Goal: Information Seeking & Learning: Learn about a topic

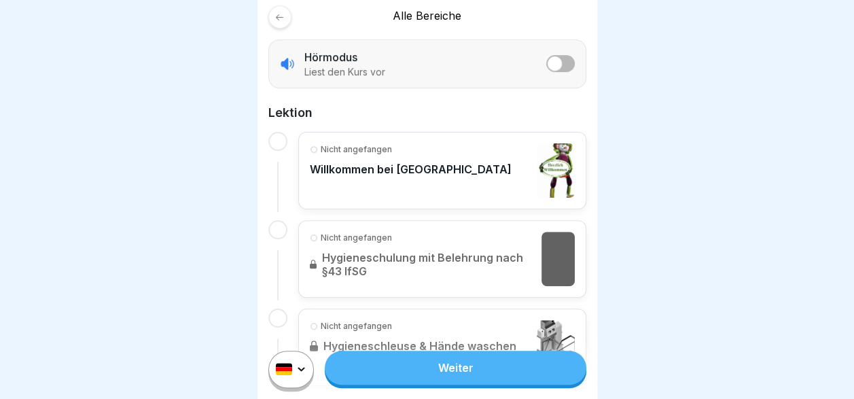
scroll to position [272, 0]
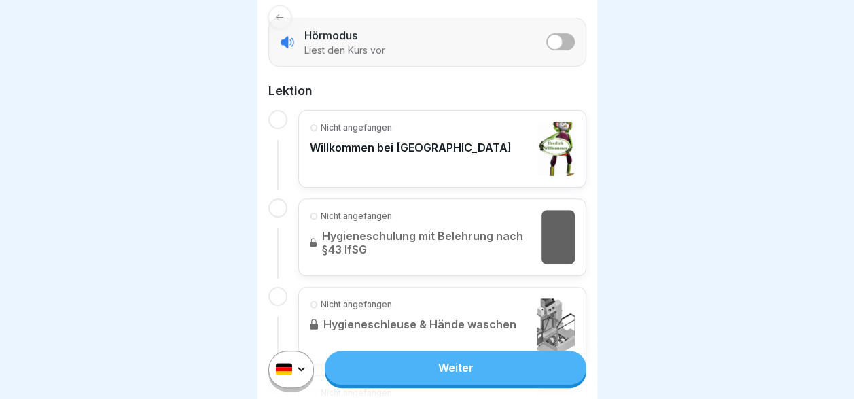
click at [323, 154] on p "Willkommen bei [GEOGRAPHIC_DATA]" at bounding box center [411, 148] width 202 height 14
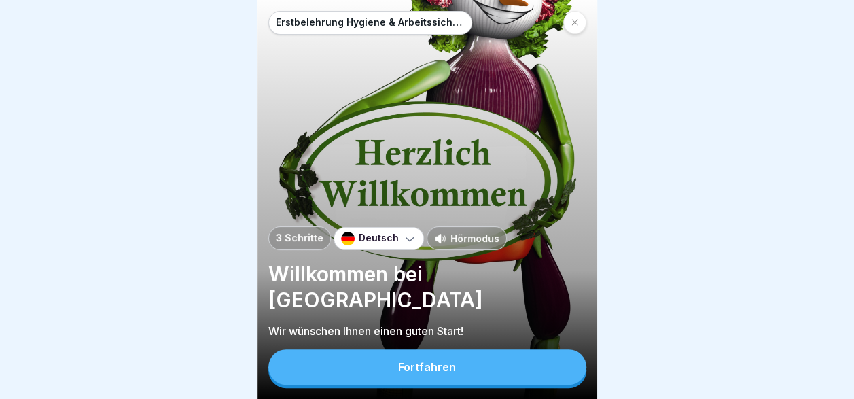
scroll to position [10, 0]
click at [401, 366] on div "Fortfahren" at bounding box center [427, 367] width 58 height 12
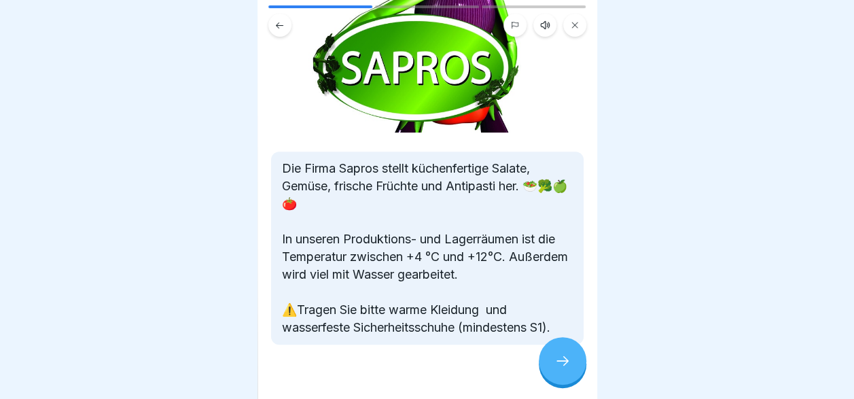
scroll to position [243, 0]
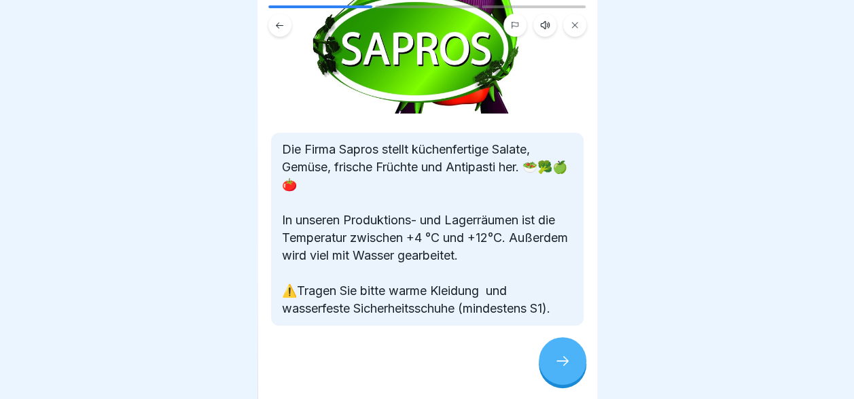
click at [561, 355] on icon at bounding box center [563, 361] width 16 height 16
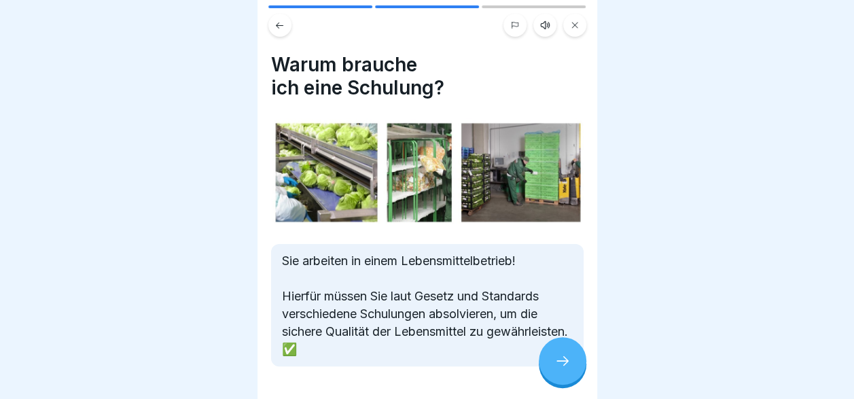
scroll to position [10, 0]
click at [561, 354] on icon at bounding box center [563, 361] width 16 height 16
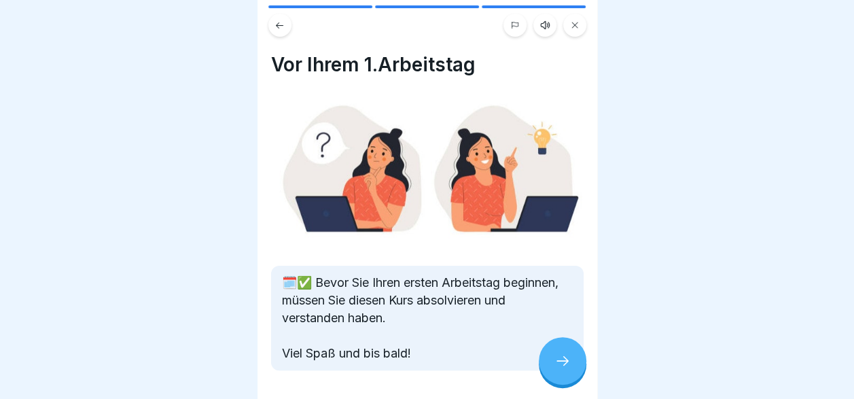
scroll to position [48, 0]
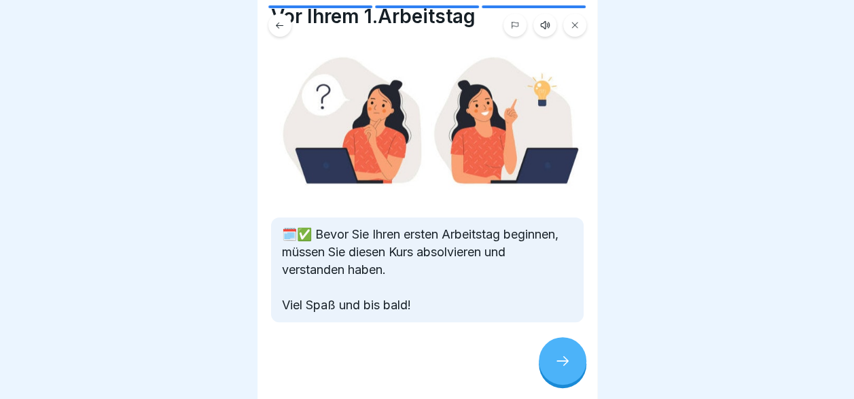
click at [570, 371] on div at bounding box center [563, 361] width 48 height 48
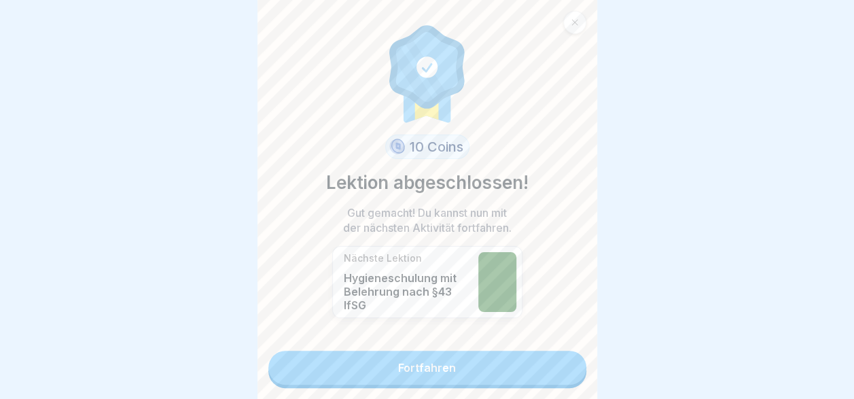
click at [510, 362] on link "Fortfahren" at bounding box center [427, 368] width 318 height 34
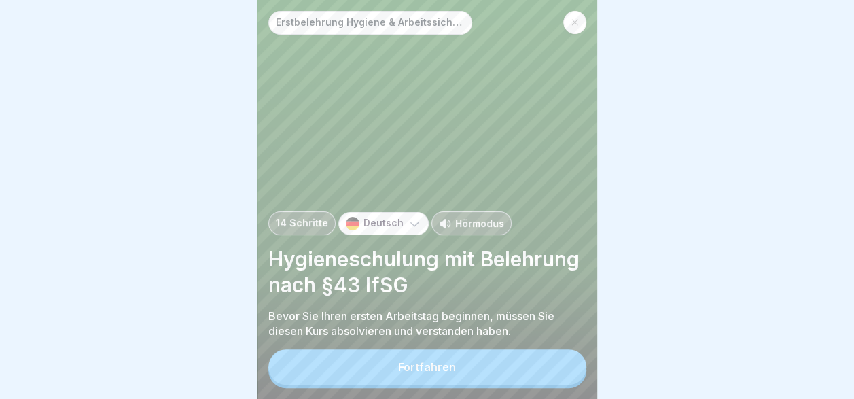
scroll to position [10, 0]
click at [495, 378] on button "Fortfahren" at bounding box center [427, 366] width 318 height 35
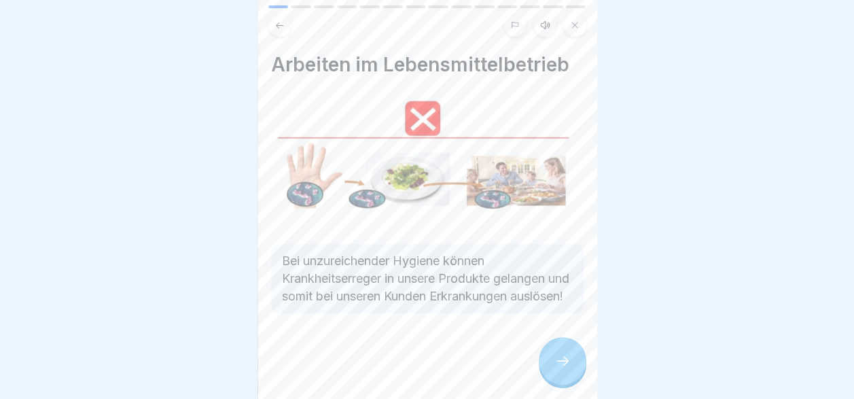
click at [551, 347] on div at bounding box center [563, 361] width 48 height 48
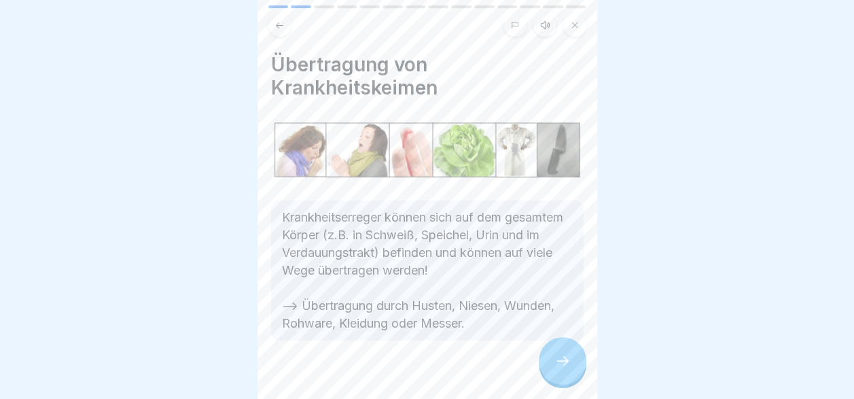
click at [552, 348] on div at bounding box center [563, 361] width 48 height 48
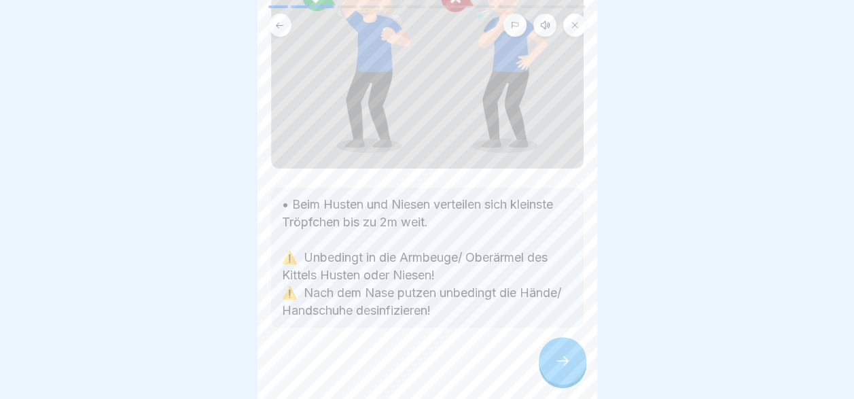
scroll to position [163, 0]
click at [559, 355] on icon at bounding box center [563, 361] width 16 height 16
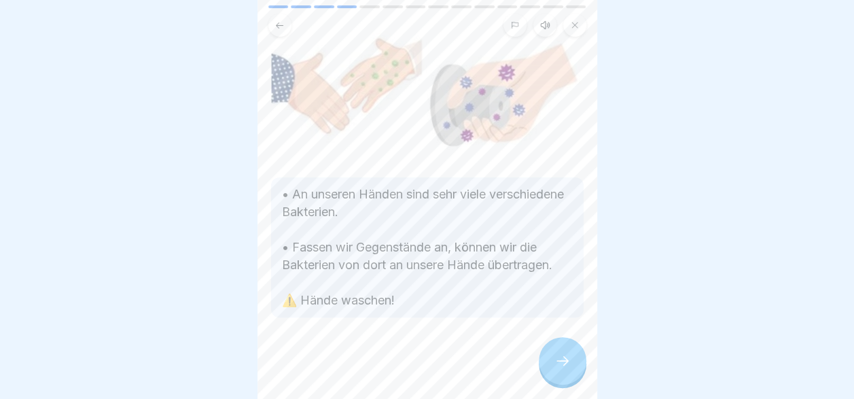
scroll to position [88, 0]
click at [546, 359] on div at bounding box center [563, 361] width 48 height 48
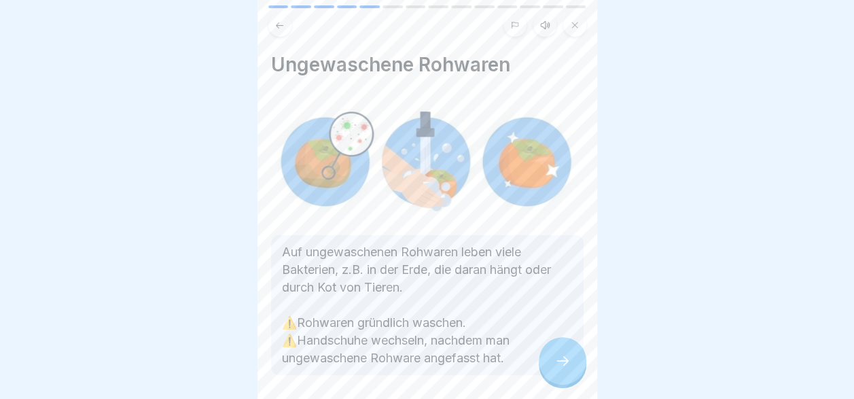
click at [570, 362] on icon at bounding box center [563, 361] width 16 height 16
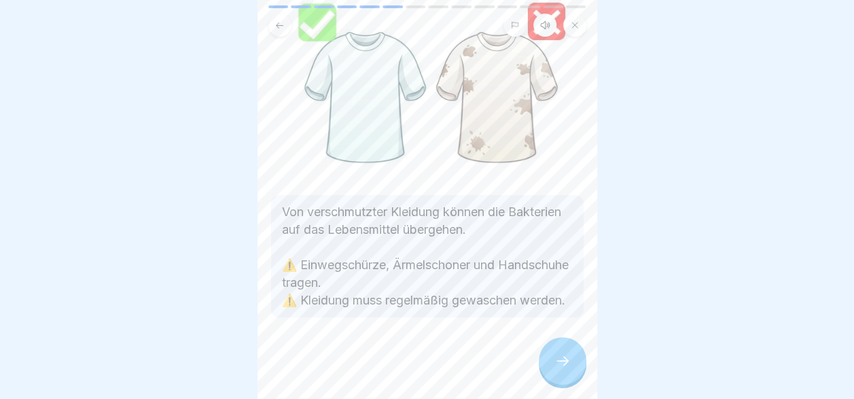
scroll to position [114, 0]
click at [564, 350] on div at bounding box center [563, 361] width 48 height 48
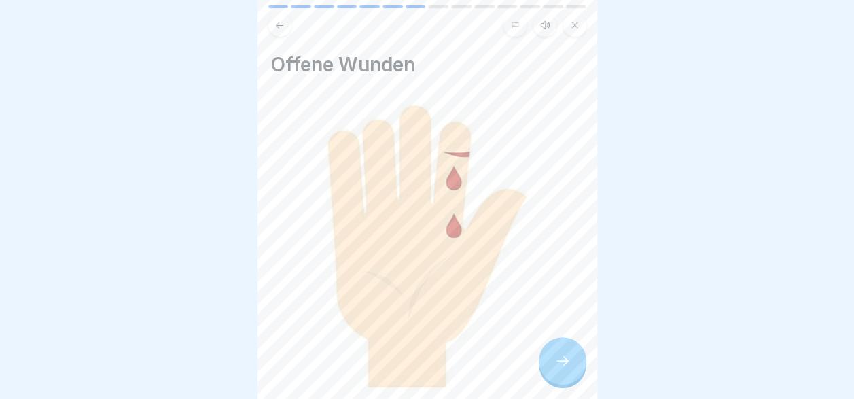
click at [564, 350] on div at bounding box center [563, 361] width 48 height 48
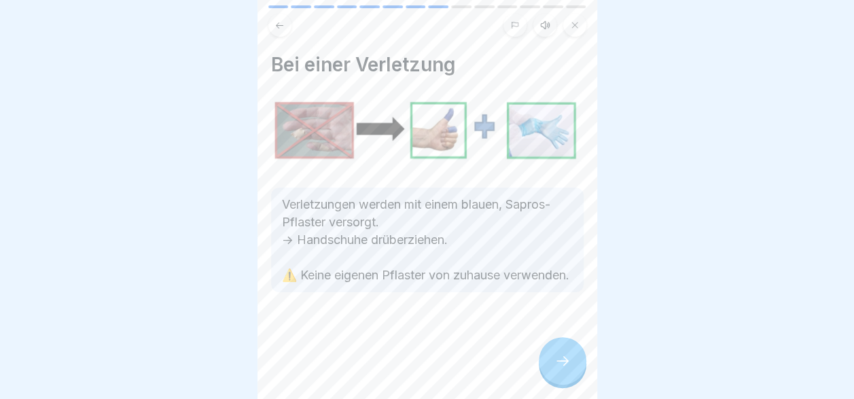
click at [564, 350] on div at bounding box center [563, 361] width 48 height 48
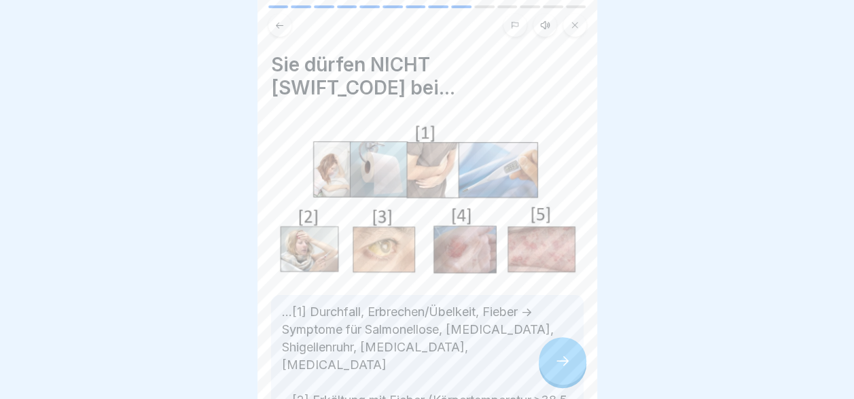
click at [564, 350] on div at bounding box center [563, 361] width 48 height 48
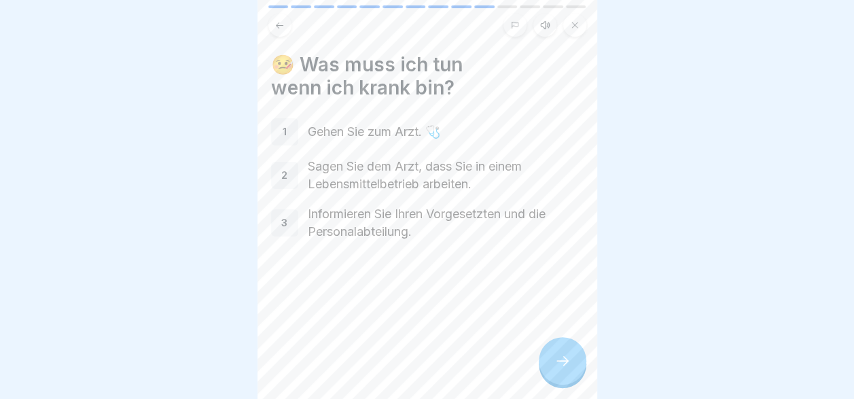
click at [564, 350] on div at bounding box center [563, 361] width 48 height 48
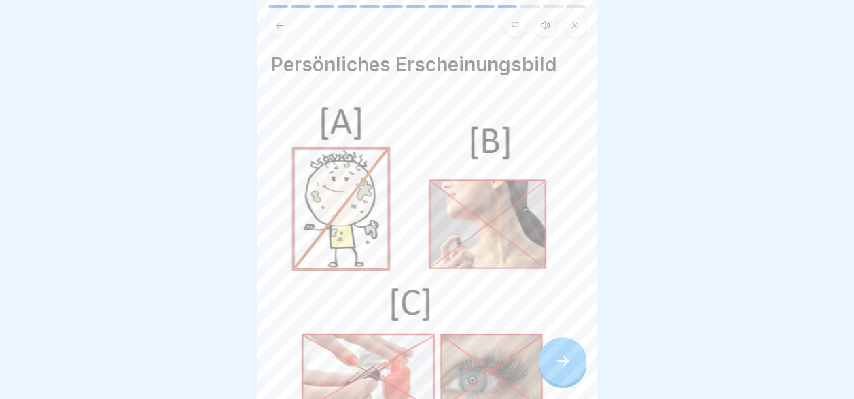
click at [564, 350] on div at bounding box center [563, 361] width 48 height 48
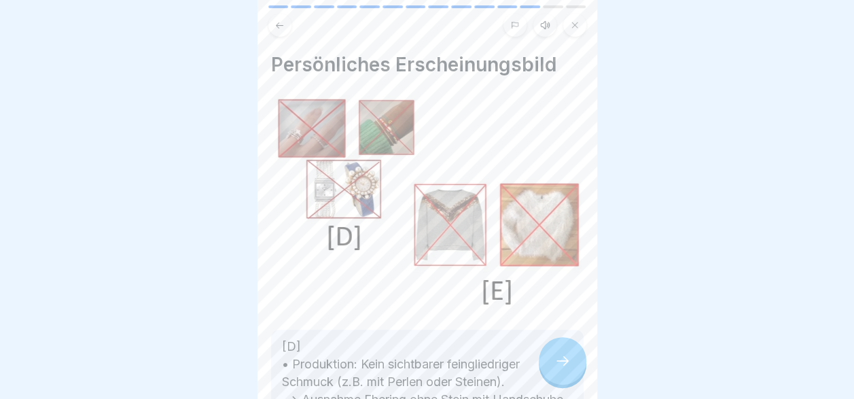
click at [564, 350] on div at bounding box center [563, 361] width 48 height 48
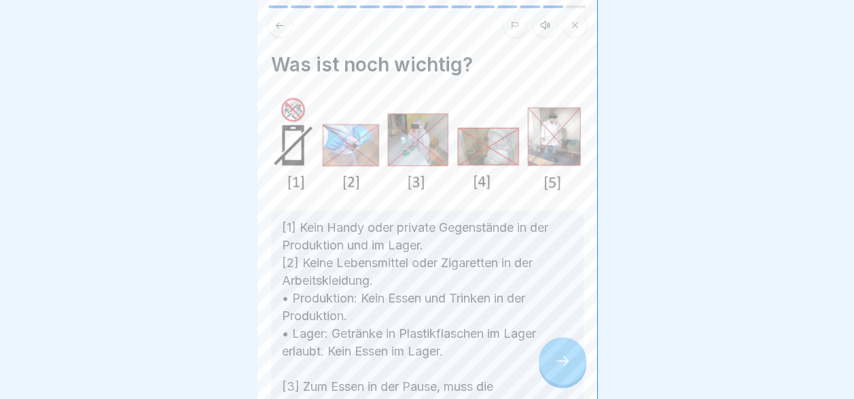
click at [564, 350] on div at bounding box center [563, 361] width 48 height 48
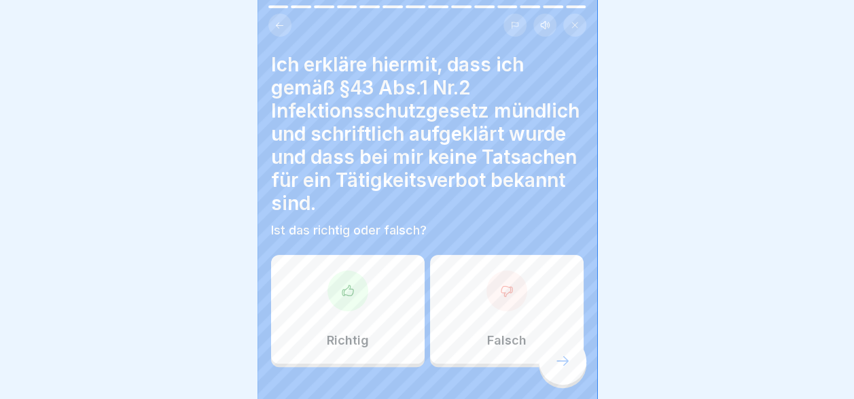
click at [357, 295] on div at bounding box center [348, 291] width 41 height 41
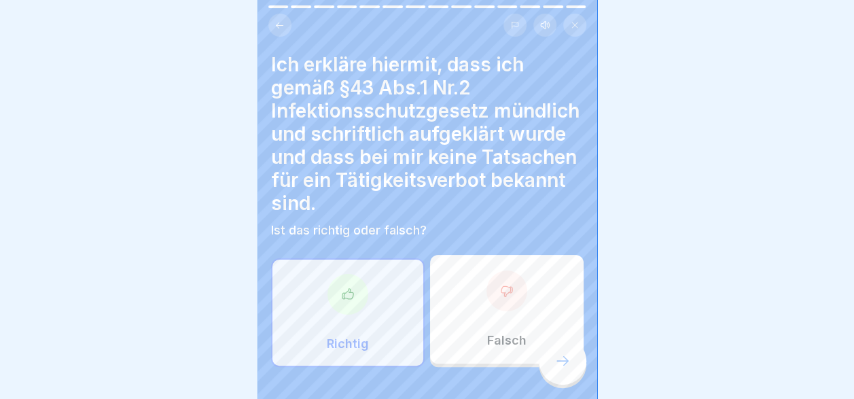
click at [546, 374] on div at bounding box center [563, 361] width 48 height 48
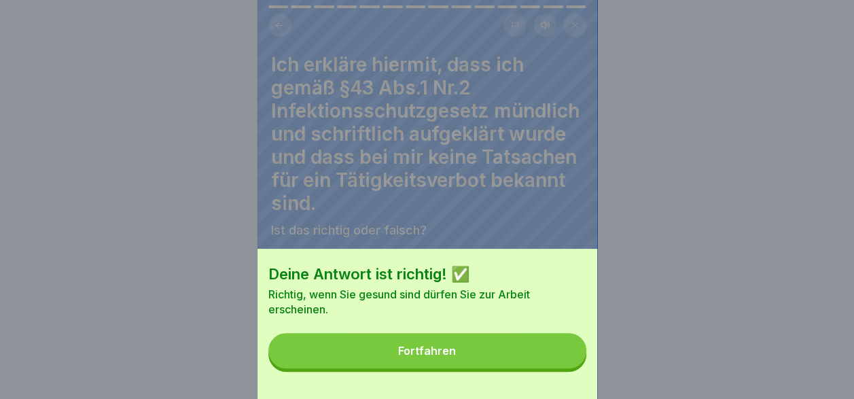
click at [512, 351] on button "Fortfahren" at bounding box center [427, 350] width 318 height 35
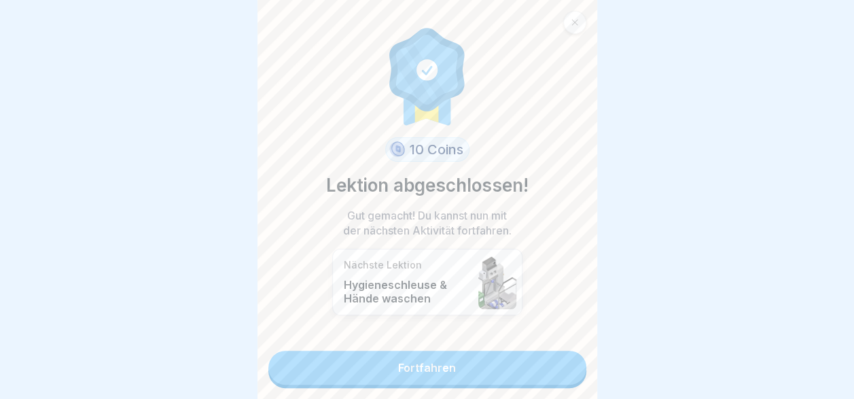
click at [476, 351] on link "Fortfahren" at bounding box center [427, 368] width 318 height 34
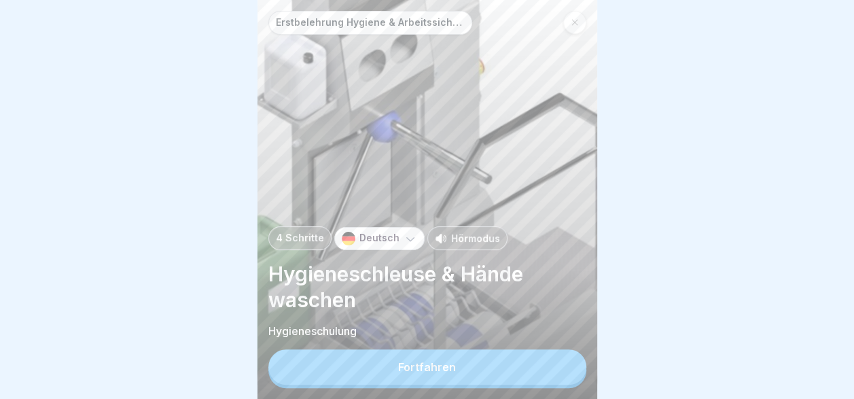
click at [475, 377] on button "Fortfahren" at bounding box center [427, 366] width 318 height 35
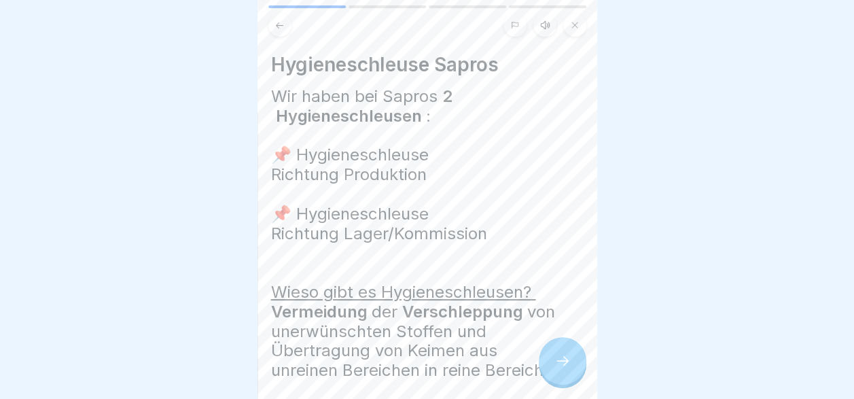
click at [578, 378] on div at bounding box center [563, 361] width 48 height 48
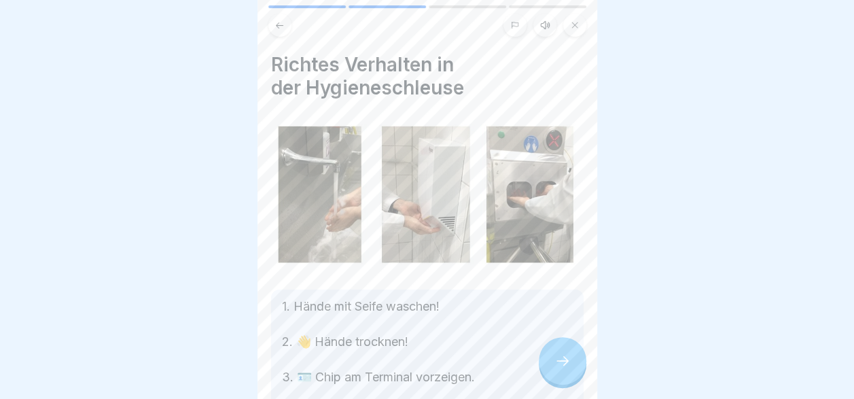
click at [578, 377] on div at bounding box center [563, 361] width 48 height 48
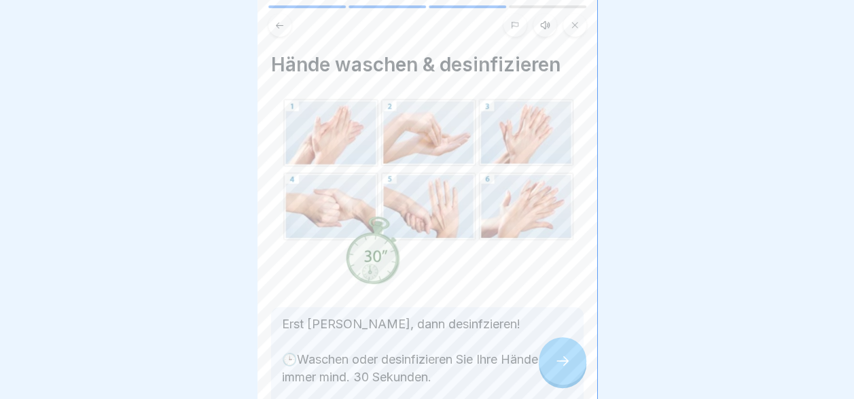
click at [578, 377] on div at bounding box center [563, 361] width 48 height 48
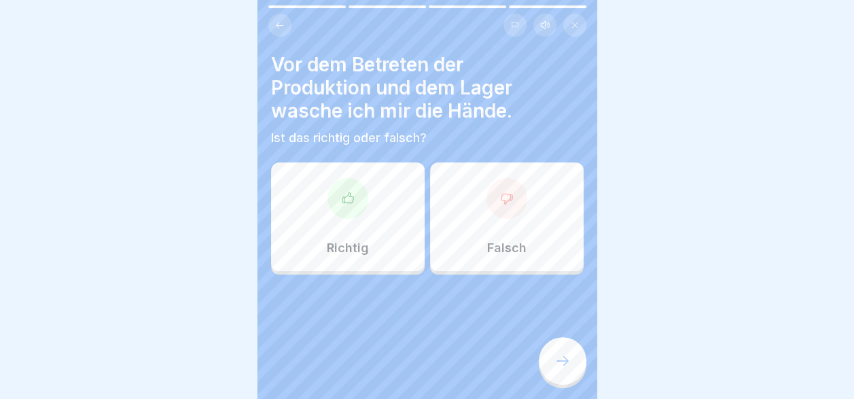
click at [375, 236] on div "Richtig" at bounding box center [348, 216] width 154 height 109
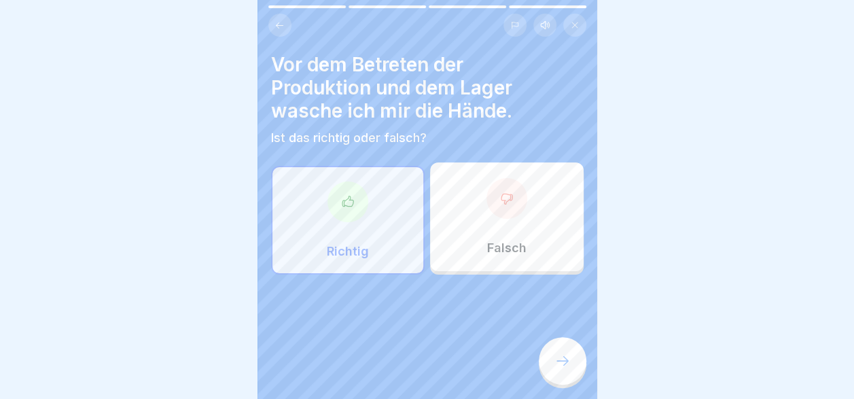
click at [572, 364] on div at bounding box center [563, 361] width 48 height 48
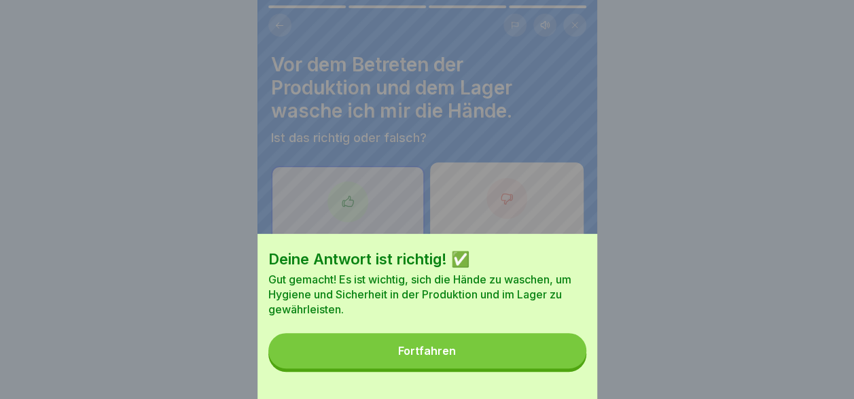
click at [516, 367] on button "Fortfahren" at bounding box center [427, 350] width 318 height 35
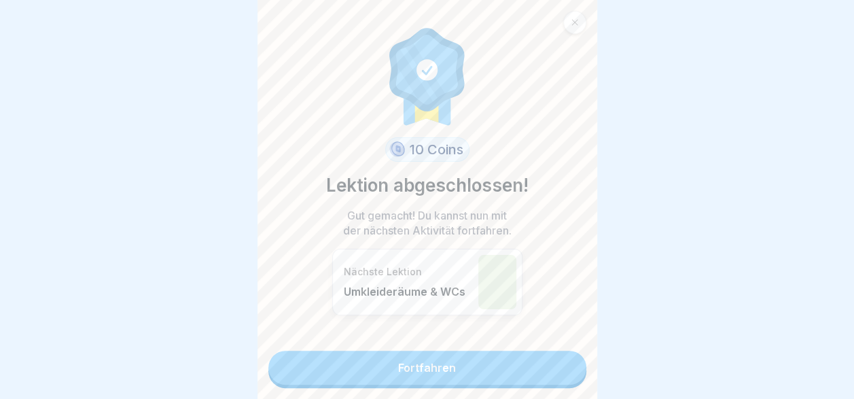
click at [523, 370] on link "Fortfahren" at bounding box center [427, 368] width 318 height 34
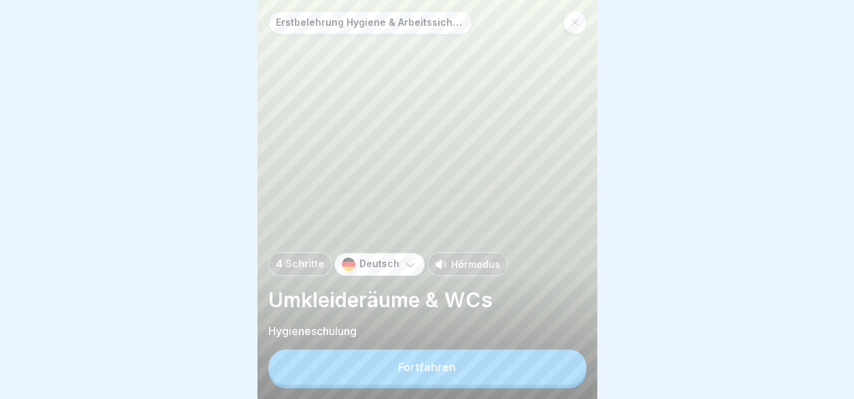
click at [523, 371] on button "Fortfahren" at bounding box center [427, 366] width 318 height 35
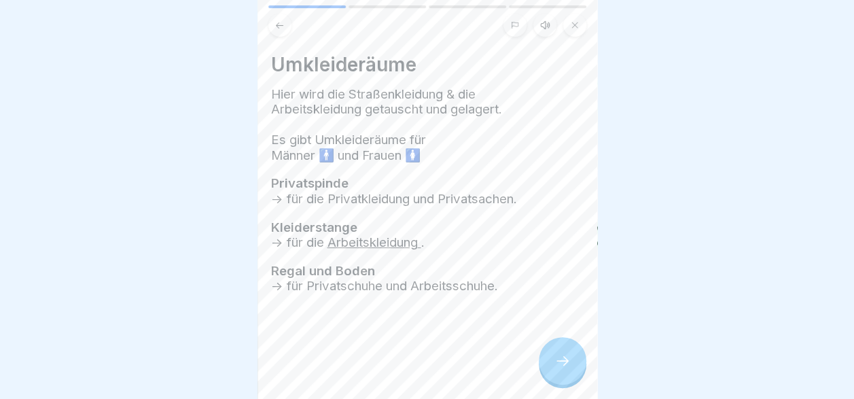
click at [560, 369] on icon at bounding box center [563, 361] width 16 height 16
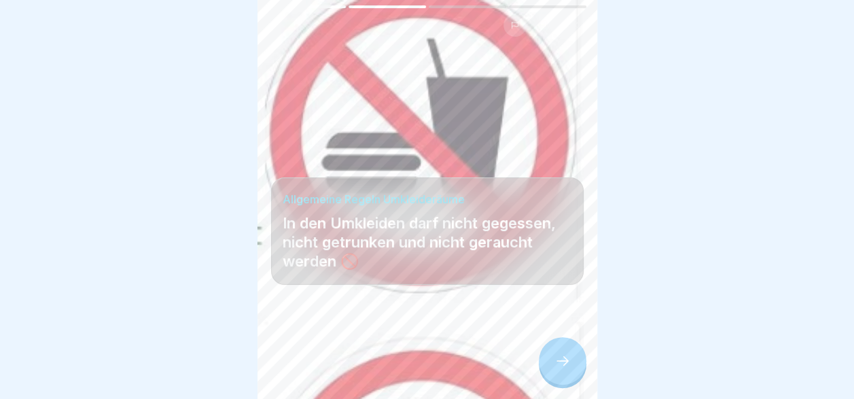
click at [560, 369] on icon at bounding box center [563, 361] width 16 height 16
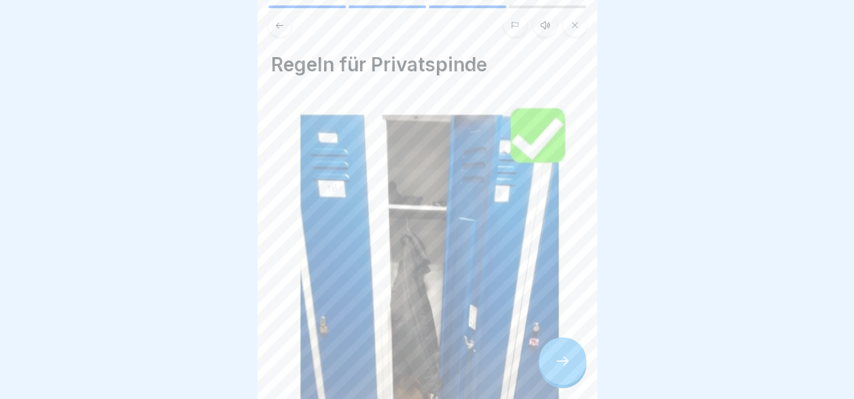
click at [560, 369] on icon at bounding box center [563, 361] width 16 height 16
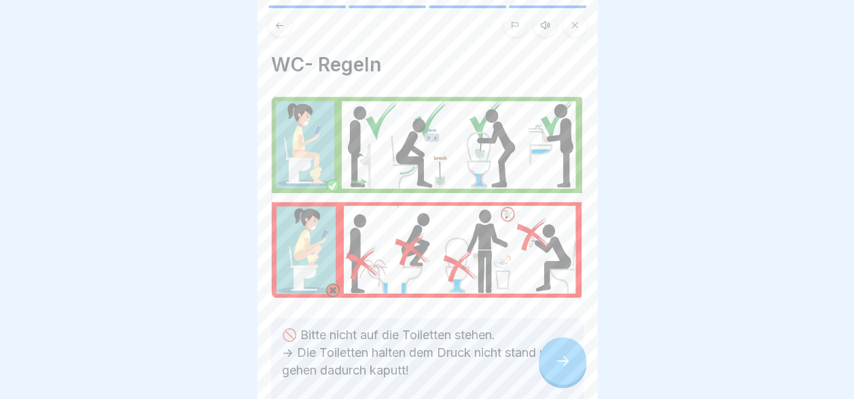
click at [560, 369] on icon at bounding box center [563, 361] width 16 height 16
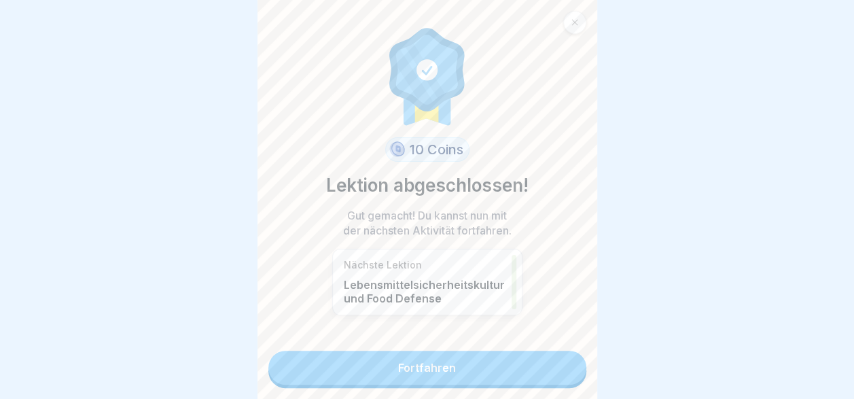
click at [560, 375] on link "Fortfahren" at bounding box center [427, 368] width 318 height 34
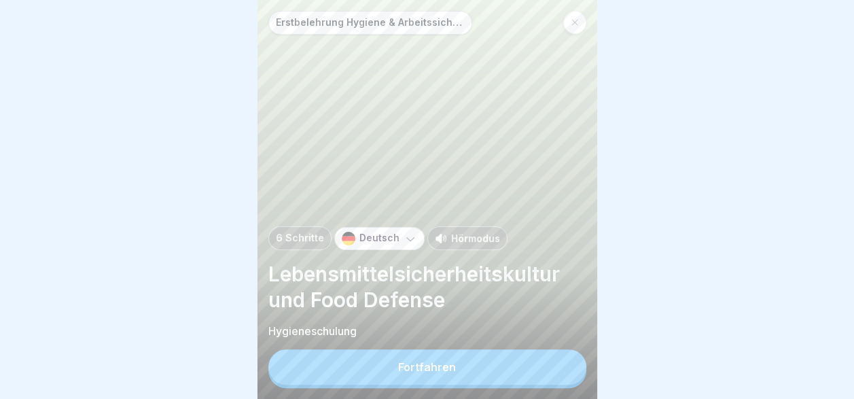
click at [560, 375] on button "Fortfahren" at bounding box center [427, 366] width 318 height 35
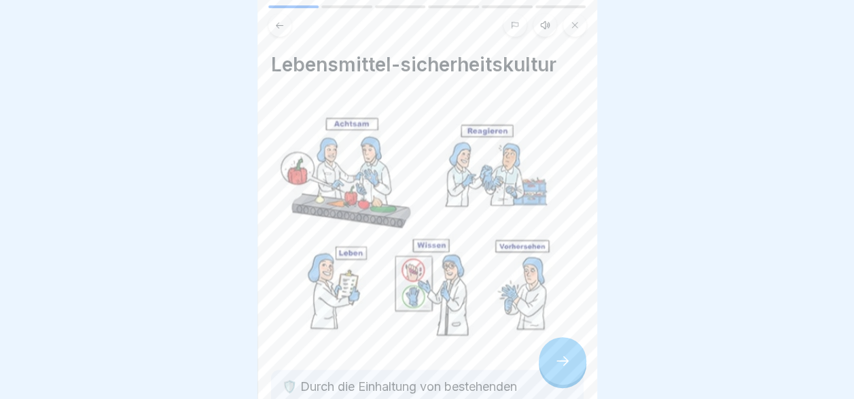
click at [560, 369] on icon at bounding box center [563, 361] width 16 height 16
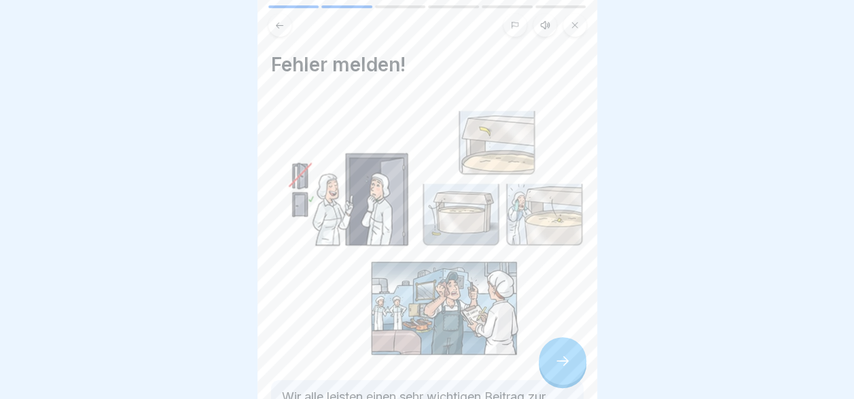
click at [560, 369] on icon at bounding box center [563, 361] width 16 height 16
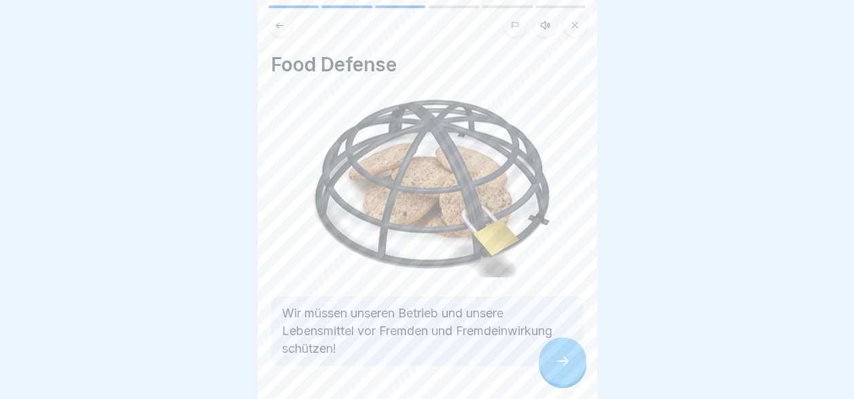
click at [560, 369] on icon at bounding box center [563, 361] width 16 height 16
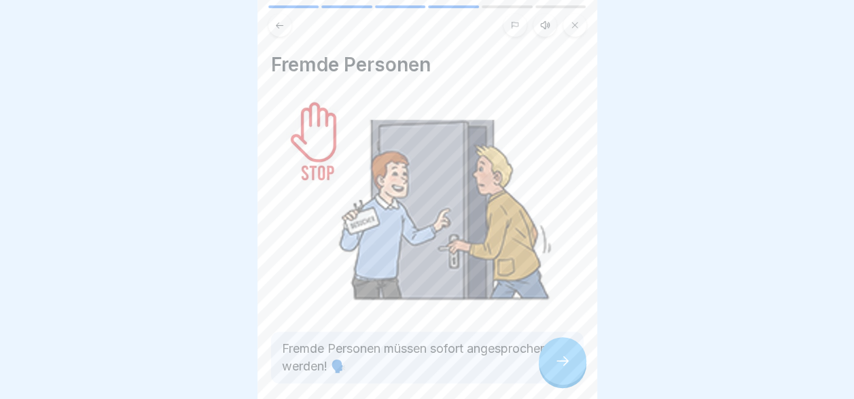
click at [560, 369] on icon at bounding box center [563, 361] width 16 height 16
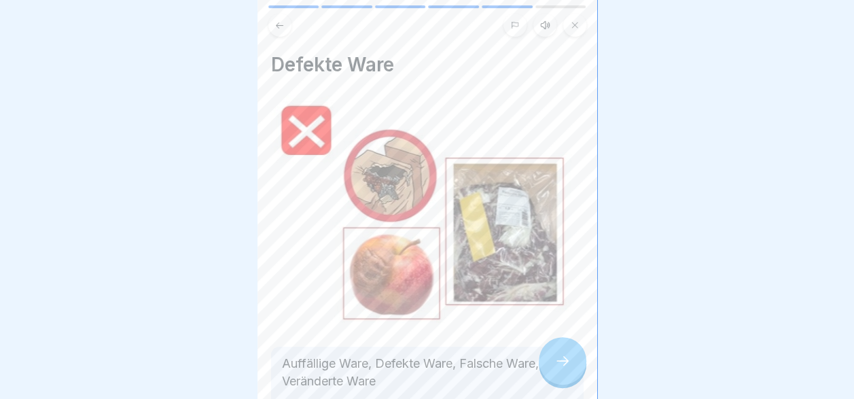
click at [560, 369] on icon at bounding box center [563, 361] width 16 height 16
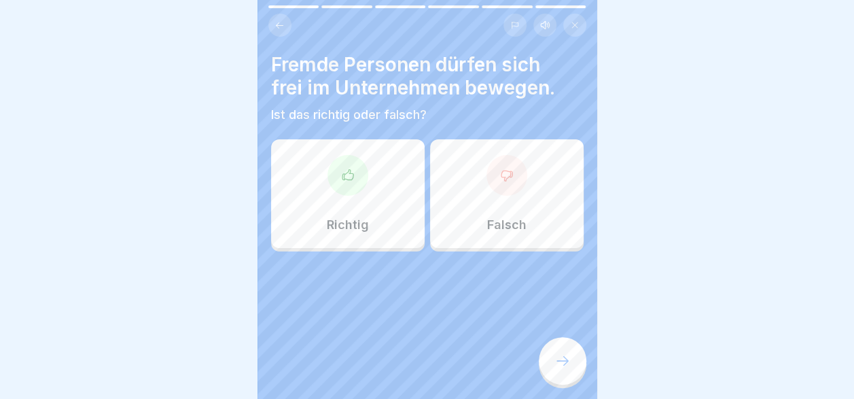
click at [465, 211] on div "Falsch" at bounding box center [507, 193] width 154 height 109
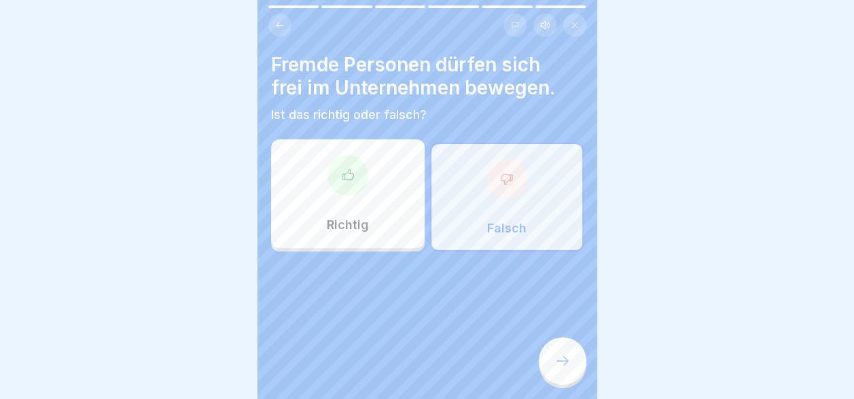
click at [571, 368] on div at bounding box center [563, 361] width 48 height 48
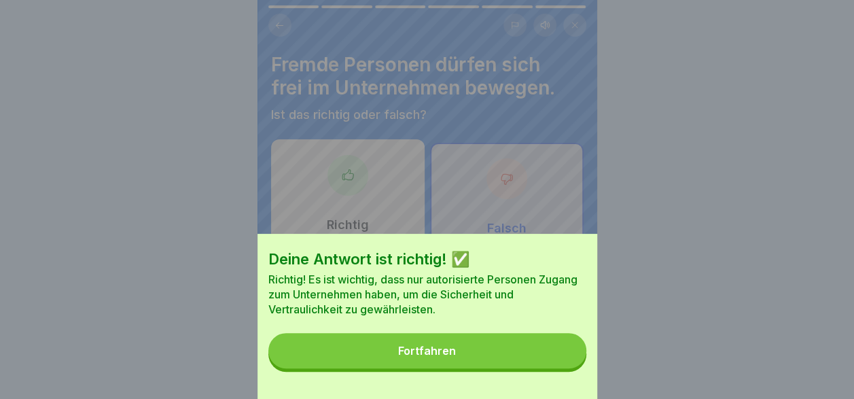
click at [506, 363] on button "Fortfahren" at bounding box center [427, 350] width 318 height 35
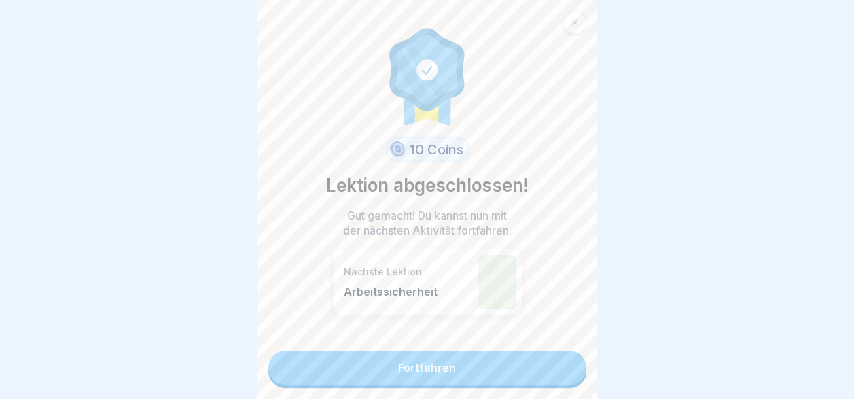
click at [506, 364] on link "Fortfahren" at bounding box center [427, 368] width 318 height 34
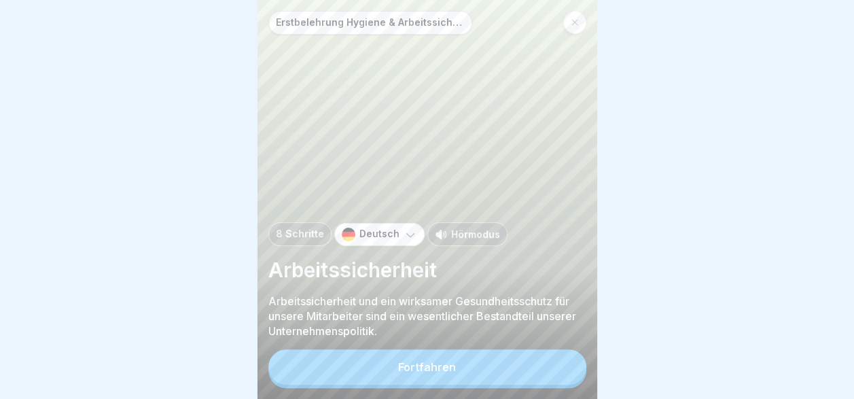
click at [508, 364] on button "Fortfahren" at bounding box center [427, 366] width 318 height 35
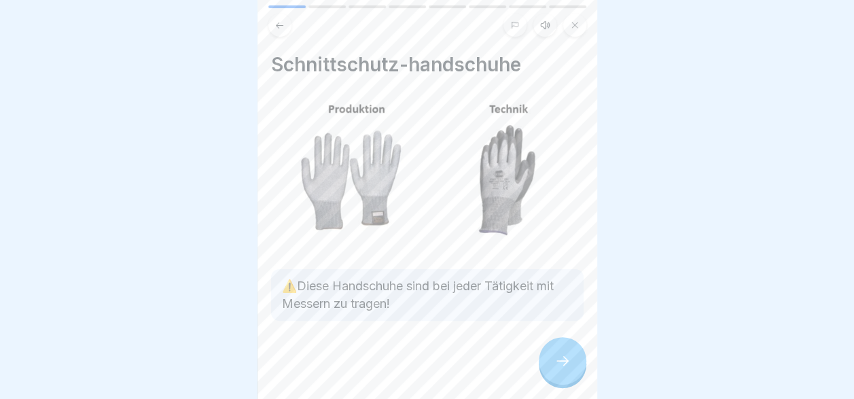
click at [563, 368] on icon at bounding box center [563, 361] width 16 height 16
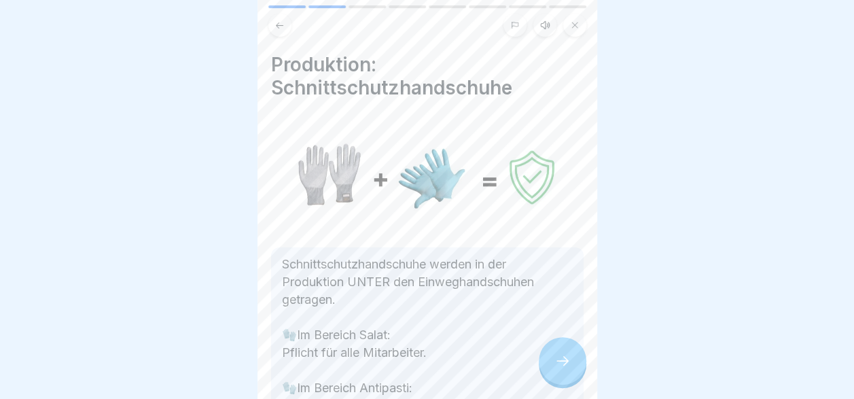
click at [564, 369] on icon at bounding box center [563, 361] width 16 height 16
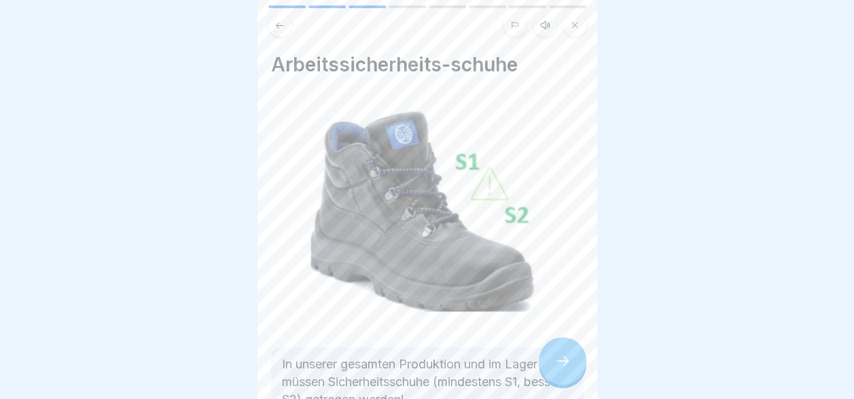
click at [564, 369] on icon at bounding box center [563, 361] width 16 height 16
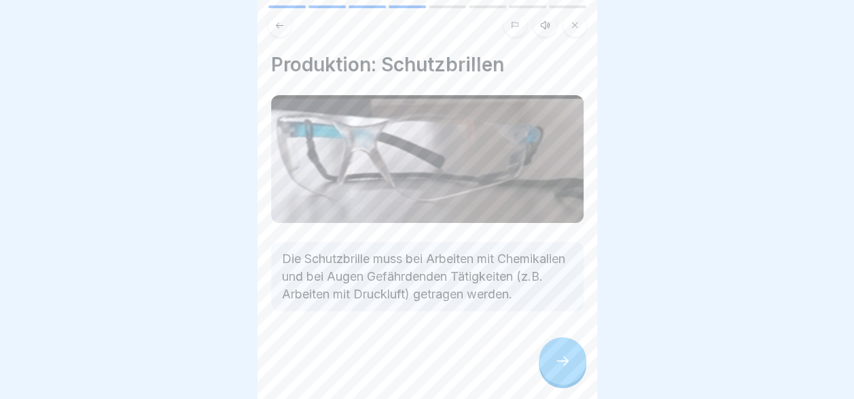
click at [564, 369] on icon at bounding box center [563, 361] width 16 height 16
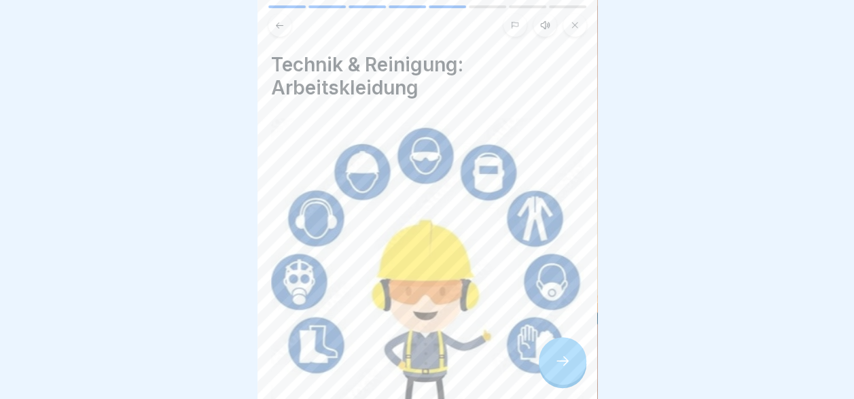
click at [565, 369] on icon at bounding box center [563, 361] width 16 height 16
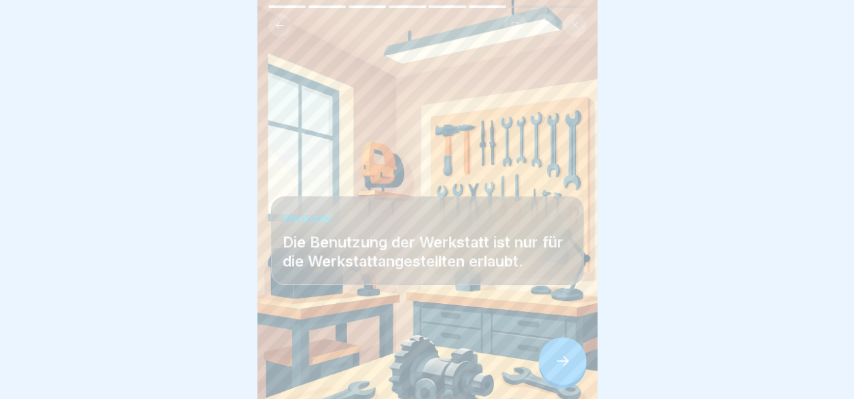
click at [565, 369] on icon at bounding box center [563, 361] width 16 height 16
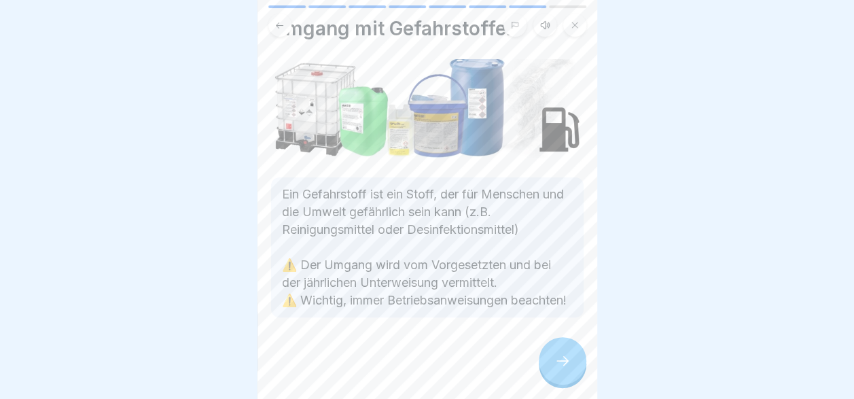
scroll to position [10, 0]
click at [551, 367] on div at bounding box center [563, 361] width 48 height 48
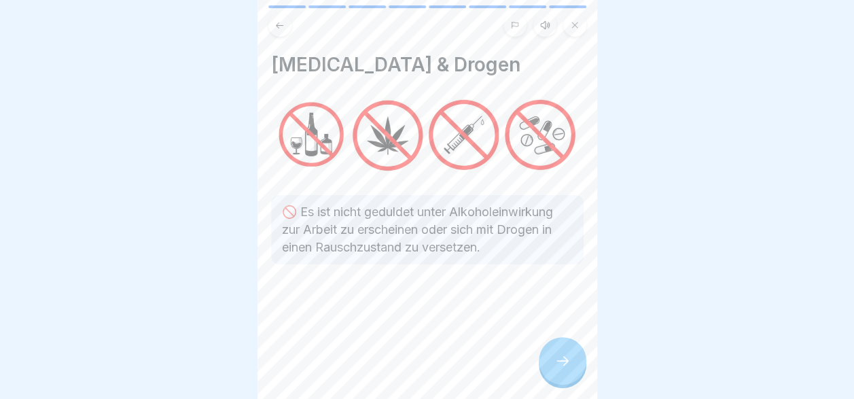
click at [546, 357] on div at bounding box center [563, 361] width 48 height 48
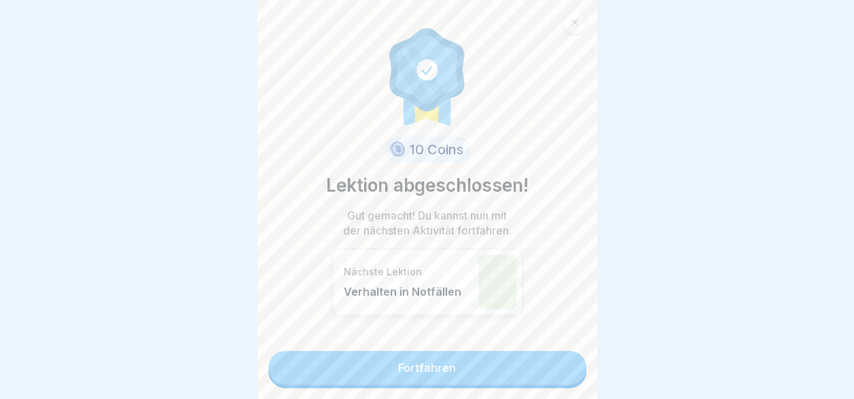
click at [536, 356] on link "Fortfahren" at bounding box center [427, 368] width 318 height 34
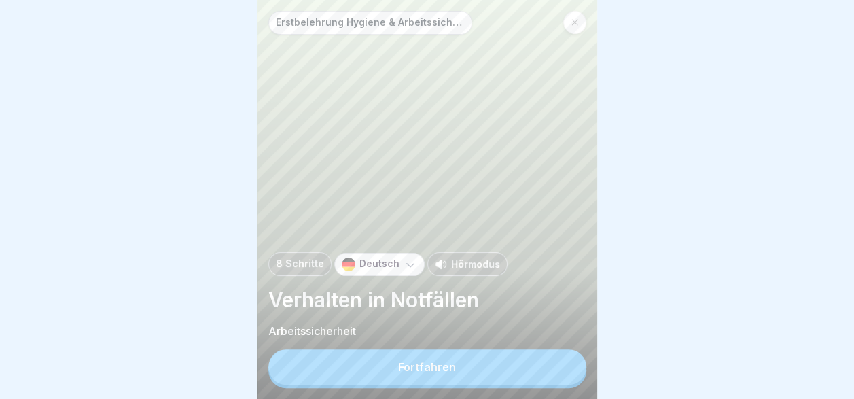
click at [503, 375] on button "Fortfahren" at bounding box center [427, 366] width 318 height 35
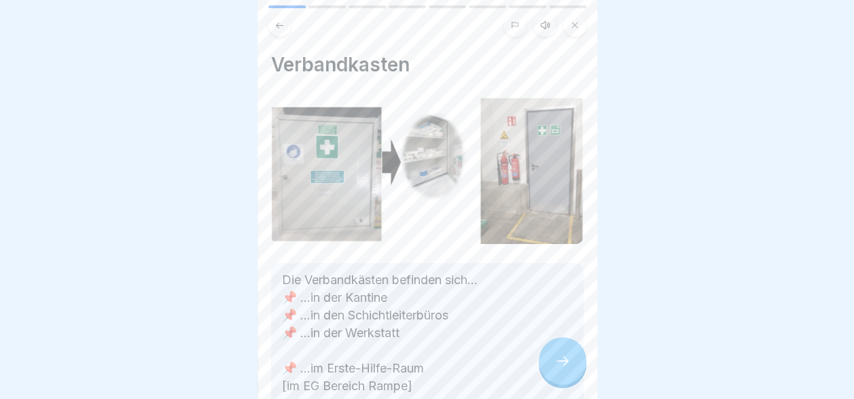
click at [546, 372] on div at bounding box center [563, 361] width 48 height 48
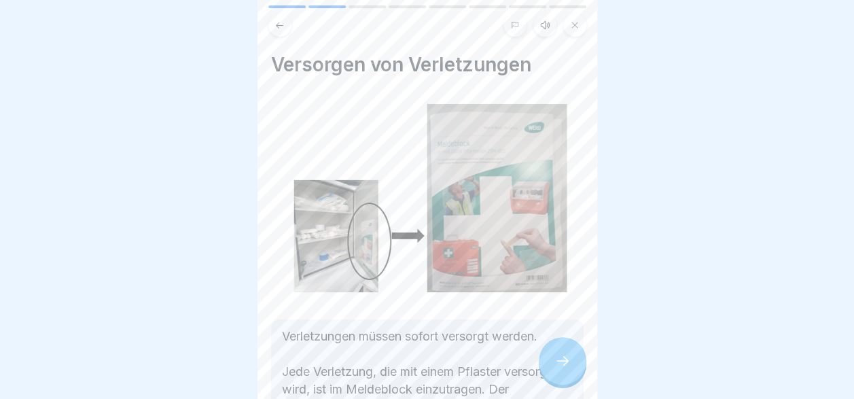
click at [546, 372] on div at bounding box center [563, 361] width 48 height 48
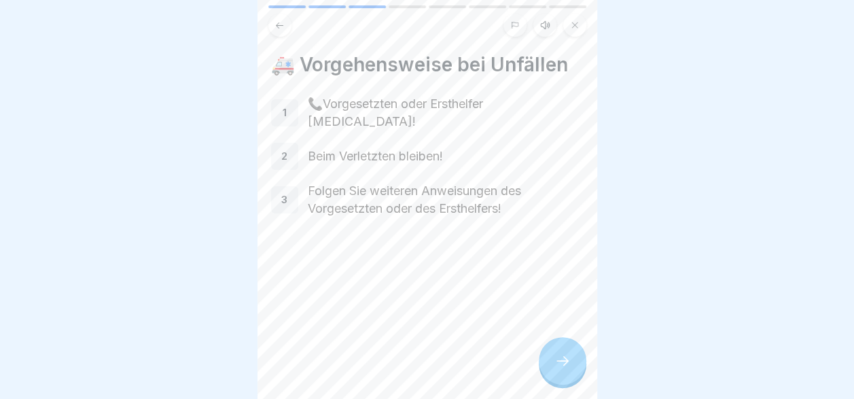
click at [546, 372] on div at bounding box center [563, 361] width 48 height 48
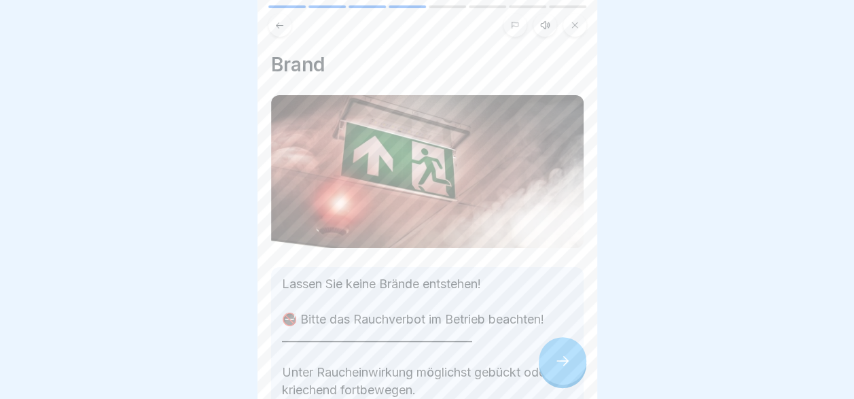
click at [546, 372] on div at bounding box center [563, 361] width 48 height 48
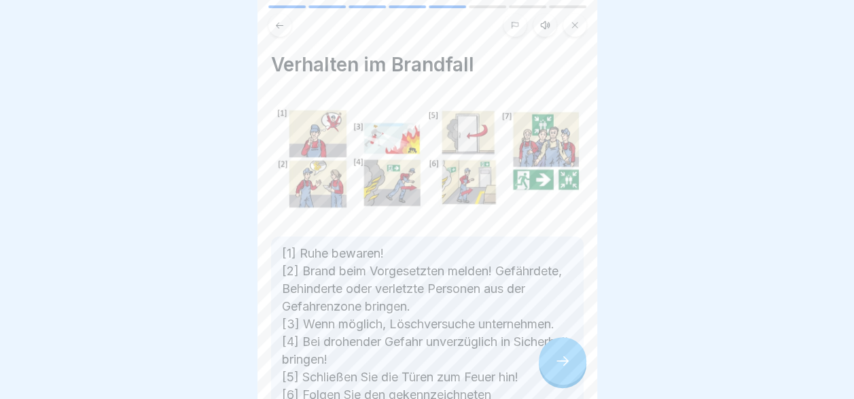
click at [546, 372] on div at bounding box center [563, 361] width 48 height 48
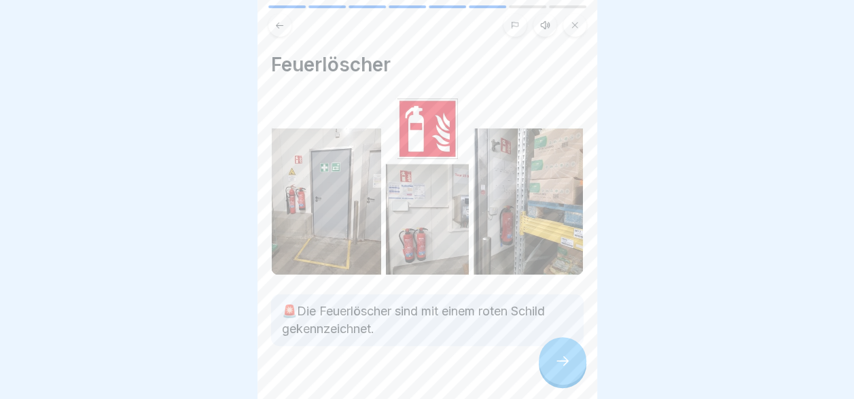
click at [546, 372] on div at bounding box center [563, 361] width 48 height 48
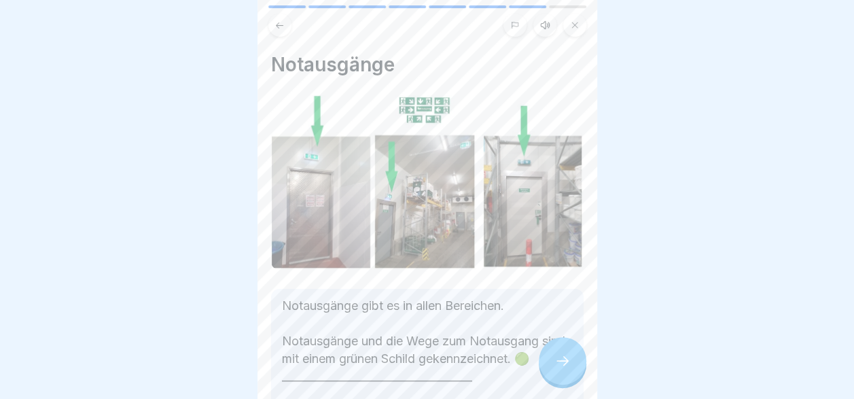
click at [546, 372] on div at bounding box center [563, 361] width 48 height 48
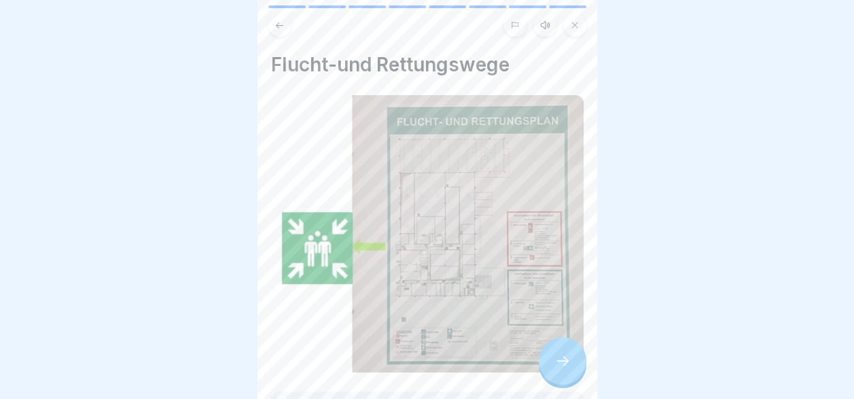
click at [546, 372] on div at bounding box center [563, 361] width 48 height 48
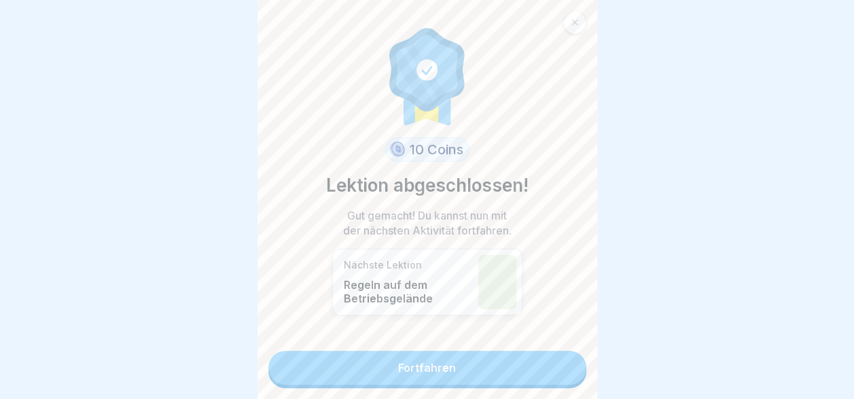
click at [546, 372] on link "Fortfahren" at bounding box center [427, 368] width 318 height 34
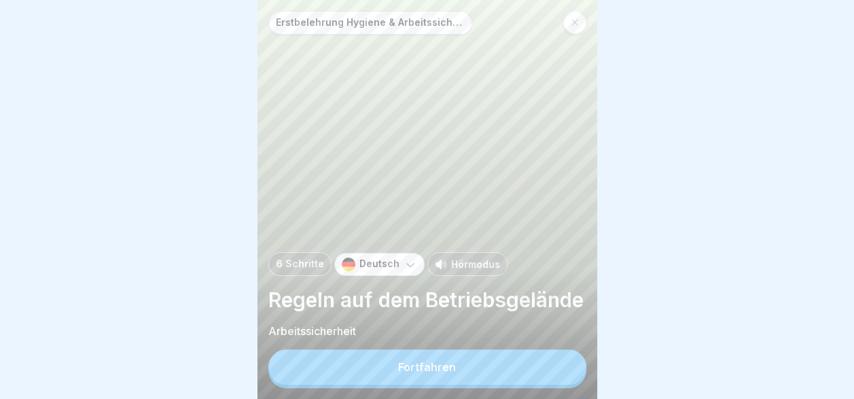
click at [546, 372] on button "Fortfahren" at bounding box center [427, 366] width 318 height 35
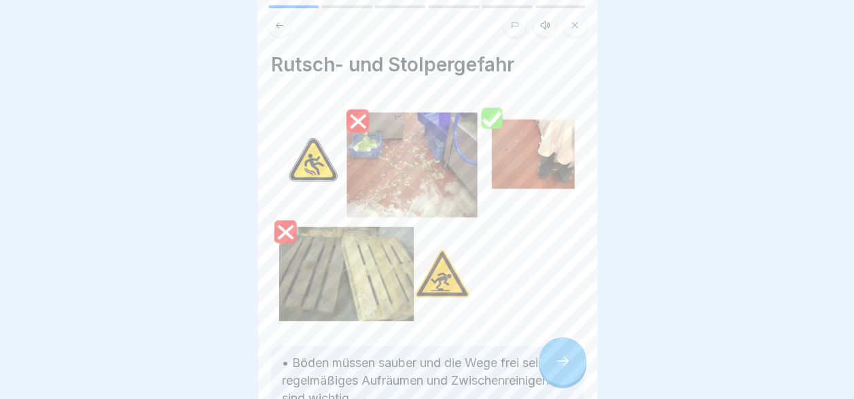
click at [551, 372] on div at bounding box center [563, 361] width 48 height 48
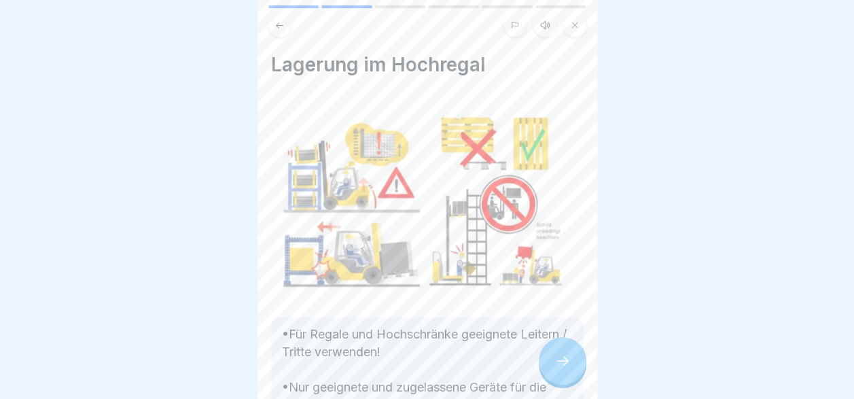
click at [551, 372] on div at bounding box center [563, 361] width 48 height 48
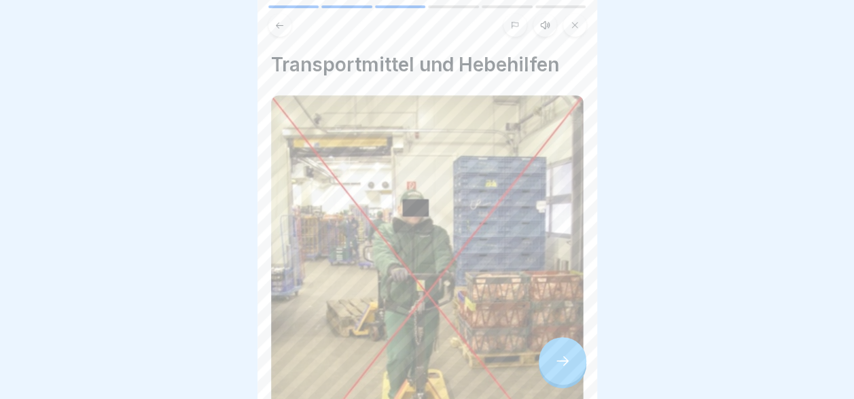
scroll to position [10, 0]
click at [555, 363] on icon at bounding box center [563, 361] width 16 height 16
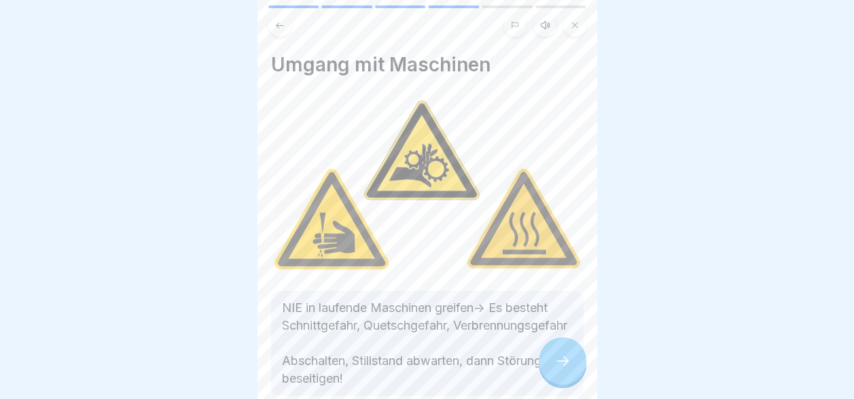
click at [555, 363] on icon at bounding box center [563, 361] width 16 height 16
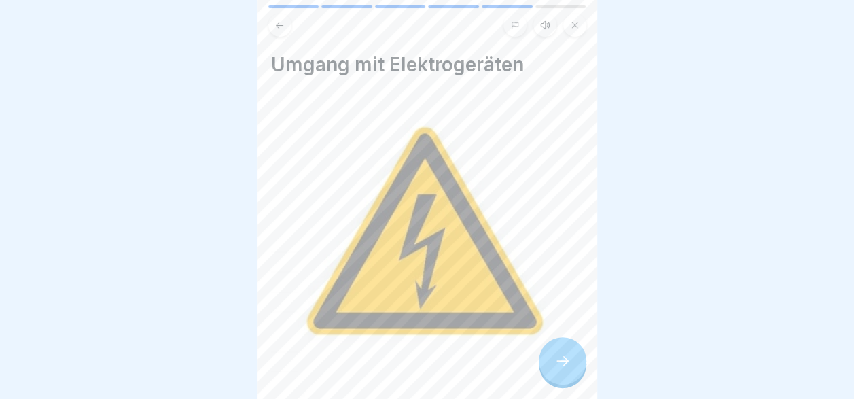
click at [555, 363] on icon at bounding box center [563, 361] width 16 height 16
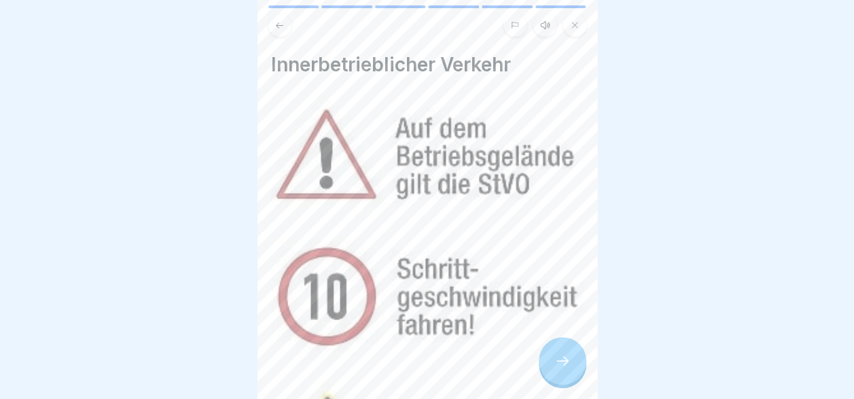
click at [555, 363] on icon at bounding box center [563, 361] width 16 height 16
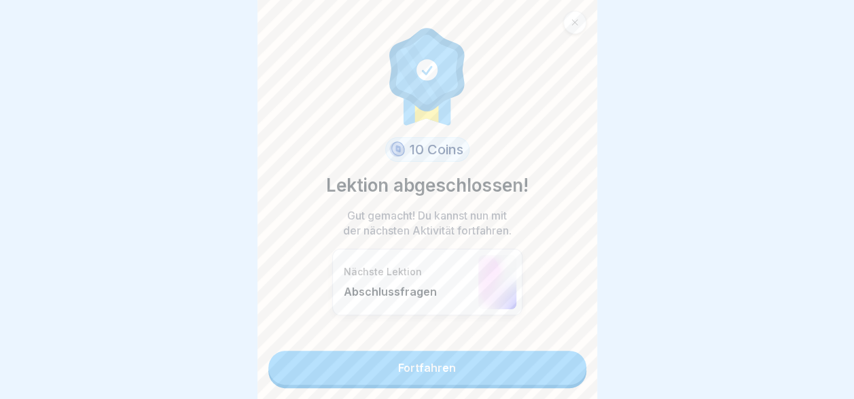
click at [555, 363] on link "Fortfahren" at bounding box center [427, 368] width 318 height 34
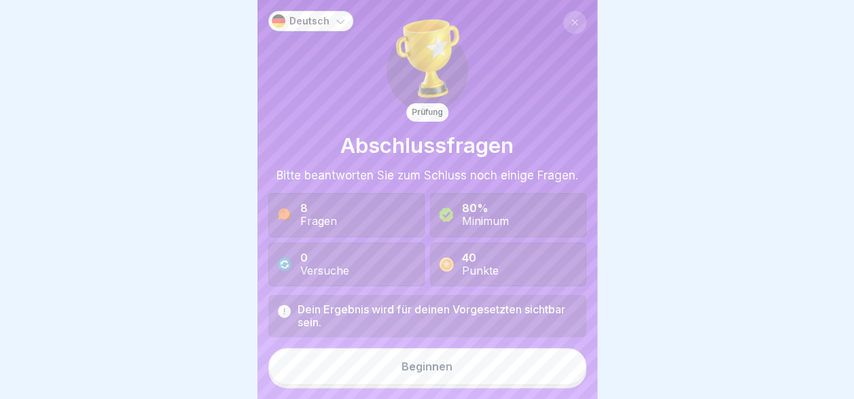
click at [555, 363] on button "Beginnen" at bounding box center [427, 366] width 318 height 37
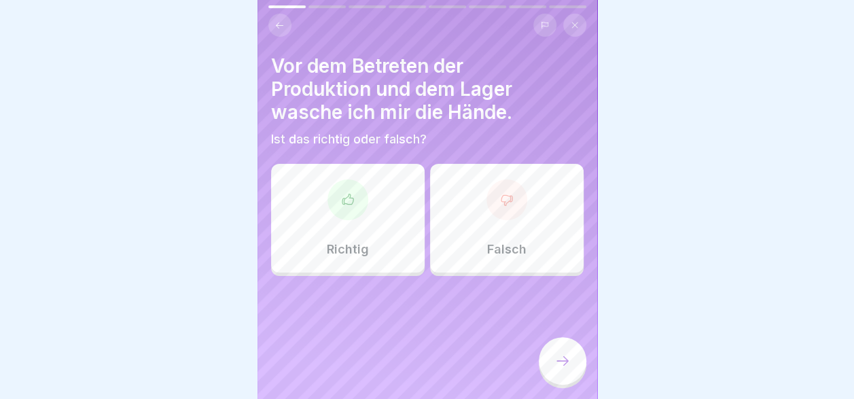
click at [382, 253] on div "Richtig" at bounding box center [348, 218] width 154 height 109
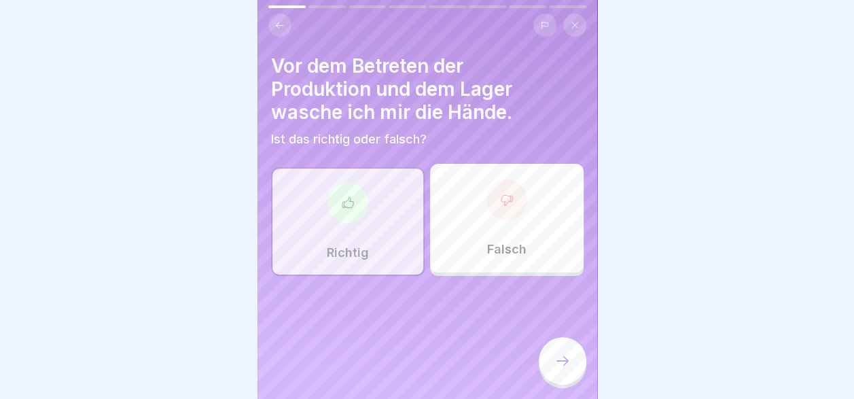
click at [553, 372] on div at bounding box center [563, 361] width 48 height 48
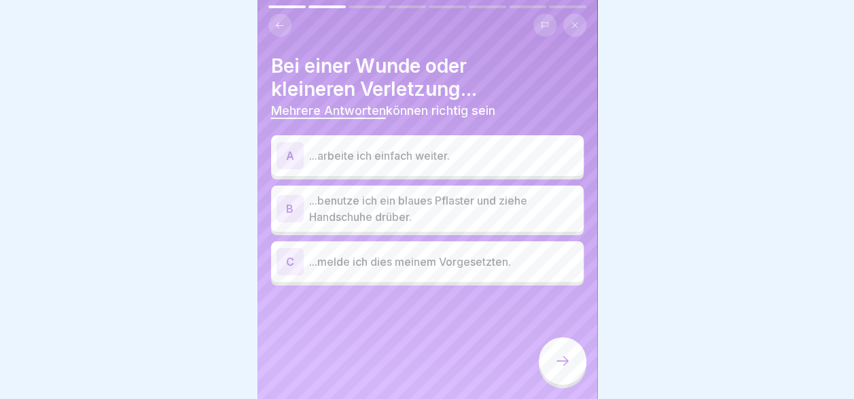
click at [355, 202] on p "...benutze ich ein blaues Pflaster und ziehe Handschuhe drüber." at bounding box center [443, 208] width 269 height 33
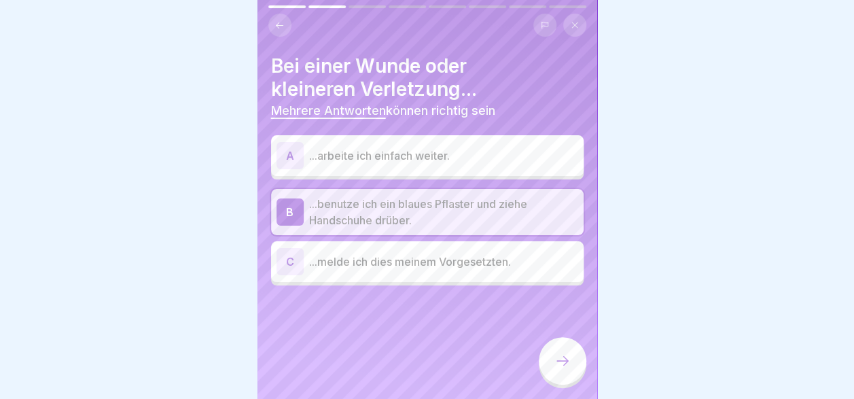
click at [367, 243] on div "C ...melde ich dies meinem Vorgesetzten." at bounding box center [427, 261] width 313 height 41
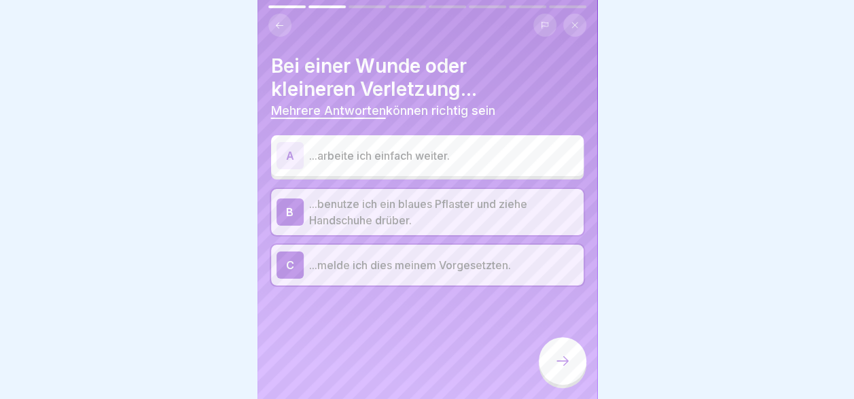
click at [537, 362] on div "Bei einer Wunde oder kleineren Verletzung... Mehrere Antworten können richtig s…" at bounding box center [428, 199] width 340 height 399
click at [563, 359] on div at bounding box center [563, 361] width 48 height 48
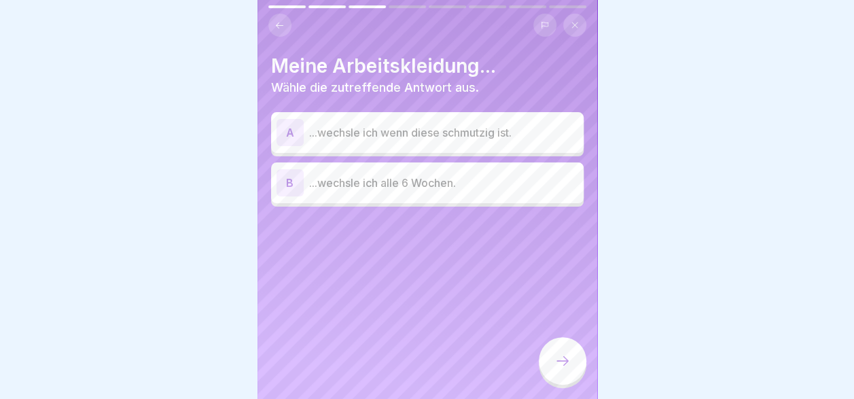
click at [416, 128] on p "...wechsle ich wenn diese schmutzig ist." at bounding box center [443, 132] width 269 height 16
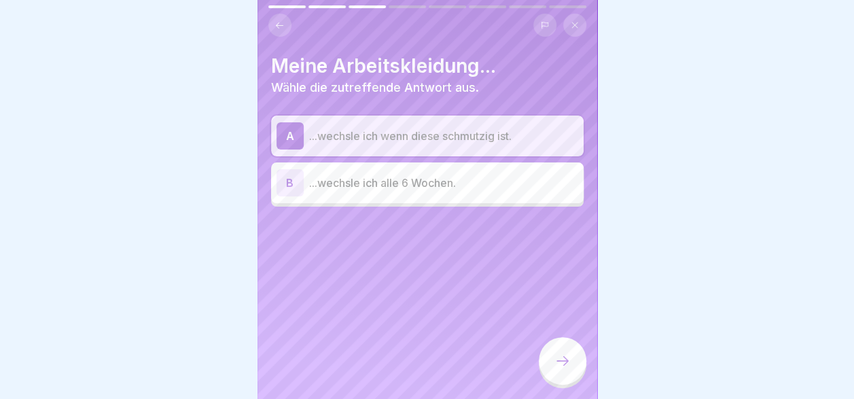
click at [563, 359] on div at bounding box center [563, 361] width 48 height 48
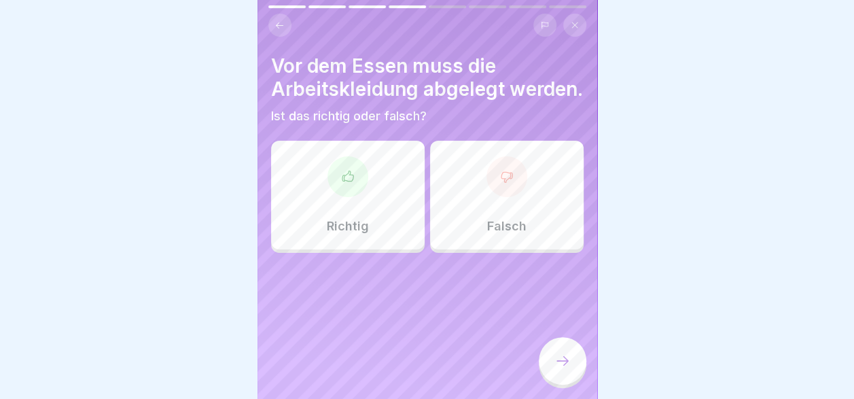
click at [347, 232] on div "Richtig" at bounding box center [348, 195] width 154 height 109
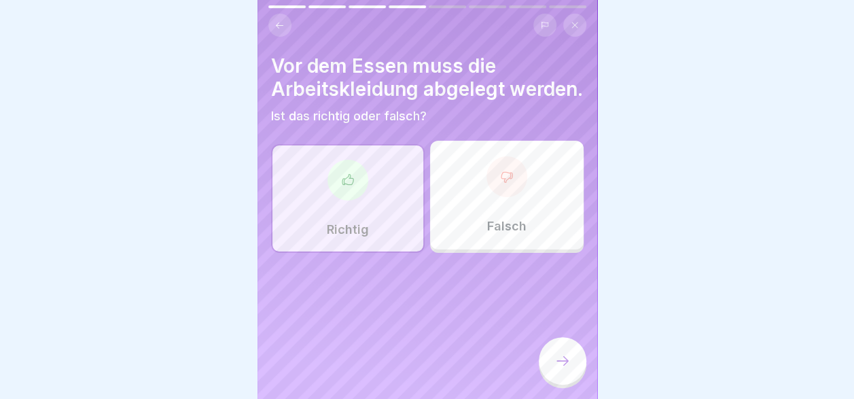
click at [563, 362] on div at bounding box center [563, 361] width 48 height 48
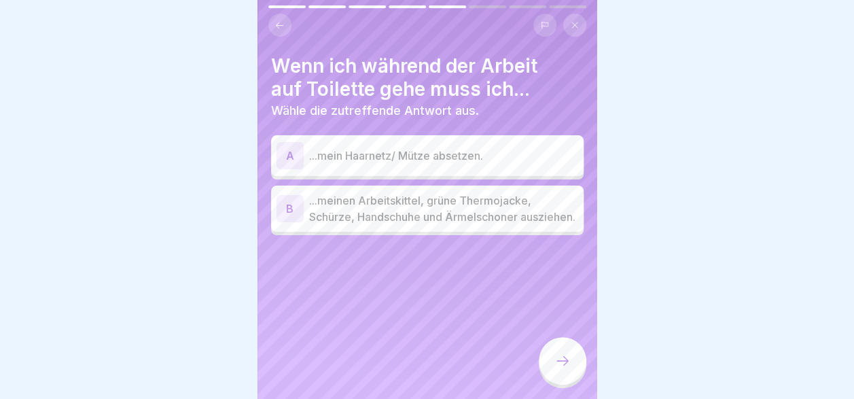
click at [457, 160] on p "...mein Haarnetz/ Mütze absetzen." at bounding box center [443, 155] width 269 height 16
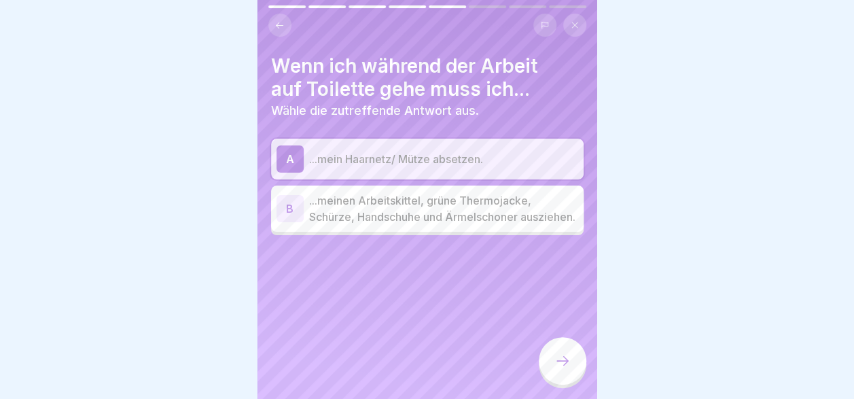
click at [499, 225] on p "...meinen Arbeitskittel, grüne Thermojacke, Schürze, Handschuhe und Ärmelschone…" at bounding box center [443, 208] width 269 height 33
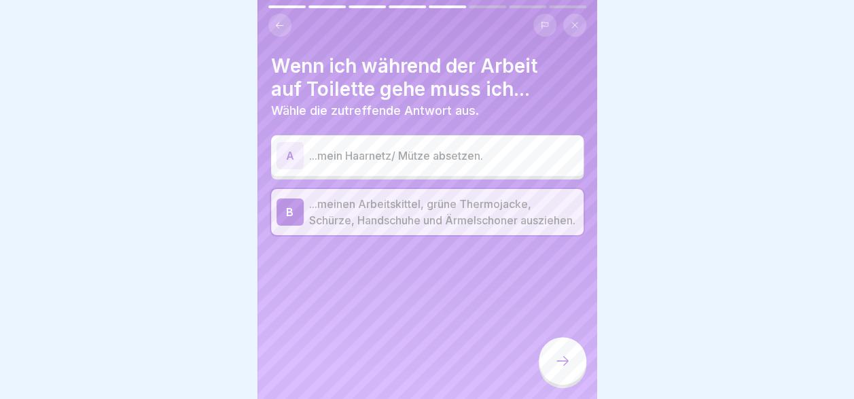
click at [571, 385] on div at bounding box center [563, 361] width 48 height 48
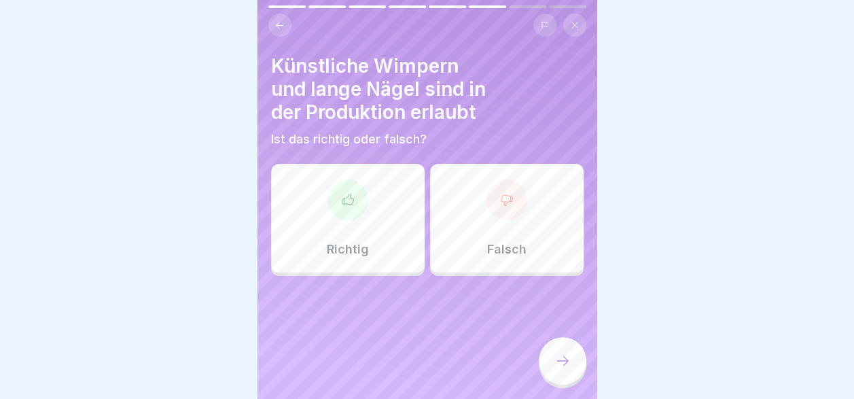
click at [451, 245] on div "Falsch" at bounding box center [507, 218] width 154 height 109
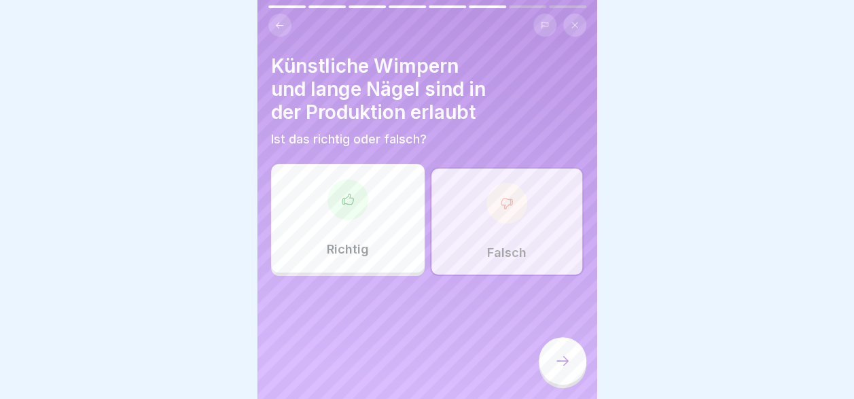
click at [561, 367] on icon at bounding box center [563, 361] width 16 height 16
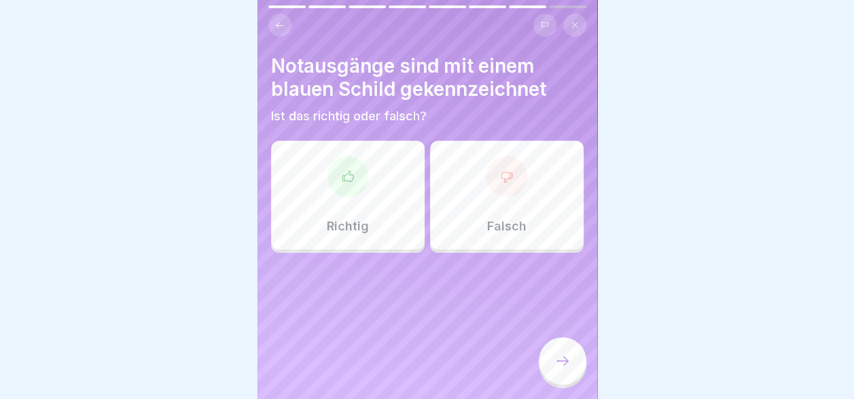
click at [451, 207] on div "Falsch" at bounding box center [507, 195] width 154 height 109
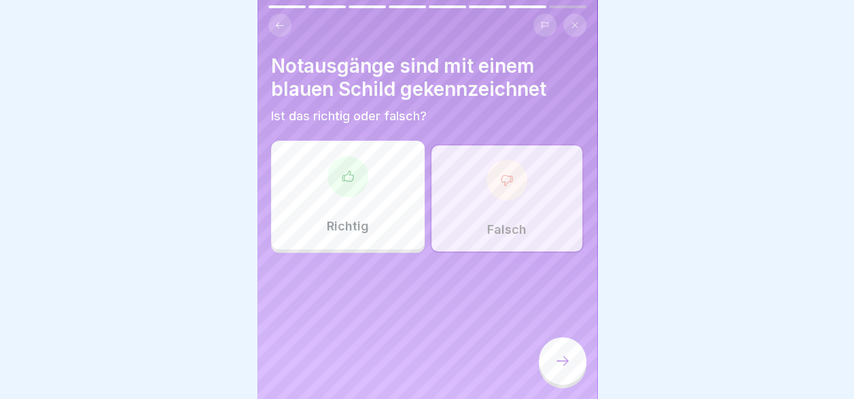
click at [560, 369] on icon at bounding box center [563, 361] width 16 height 16
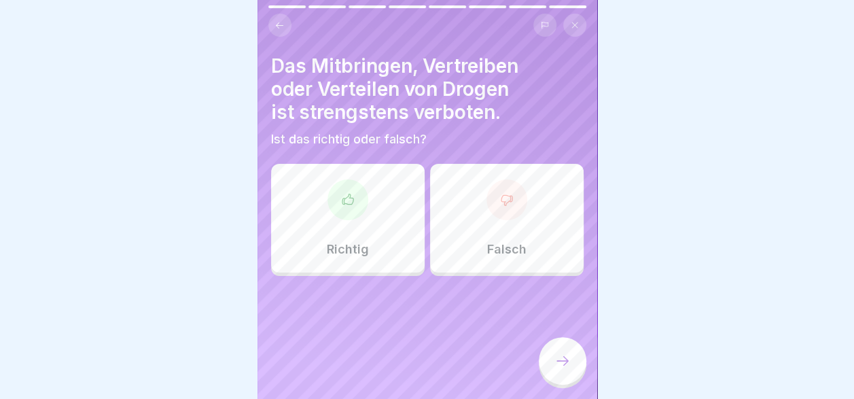
click at [423, 242] on div "Richtig Falsch" at bounding box center [427, 221] width 313 height 109
click at [407, 231] on div "Richtig" at bounding box center [348, 218] width 154 height 109
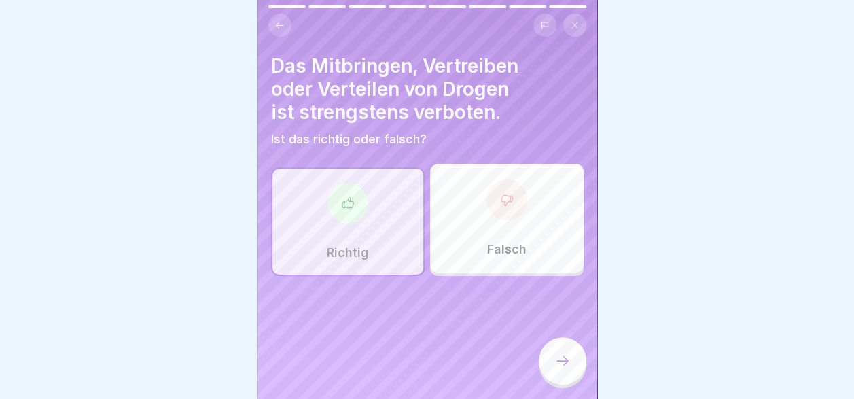
click at [548, 364] on div at bounding box center [563, 361] width 48 height 48
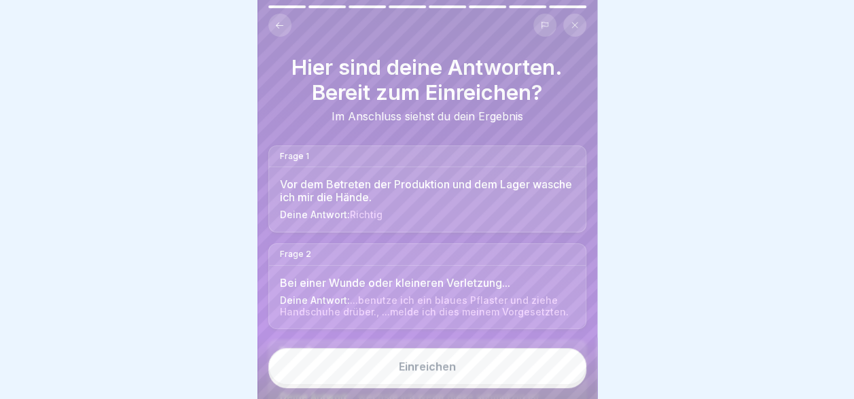
click at [500, 385] on button "Einreichen" at bounding box center [427, 366] width 318 height 37
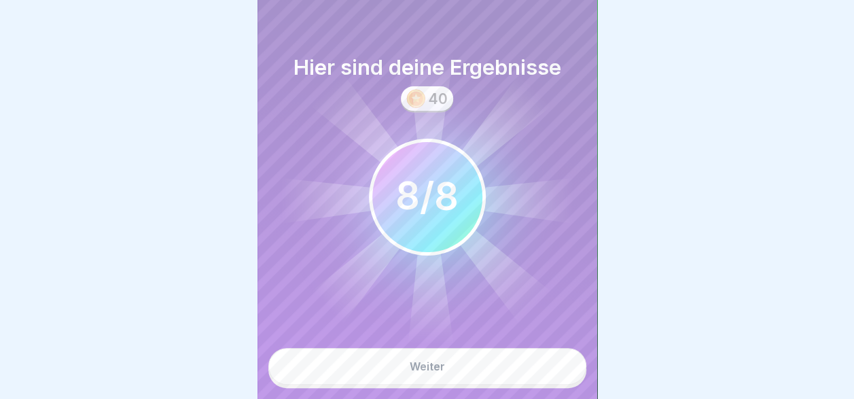
click at [499, 362] on button "Weiter" at bounding box center [427, 366] width 318 height 37
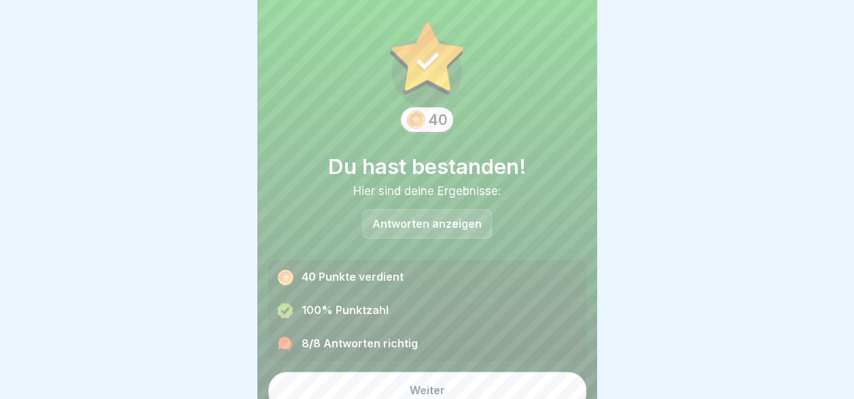
scroll to position [25, 0]
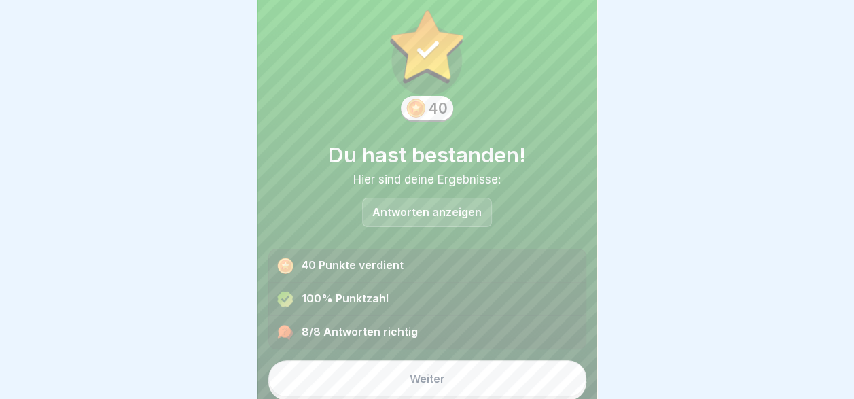
click at [495, 378] on button "Weiter" at bounding box center [427, 378] width 318 height 37
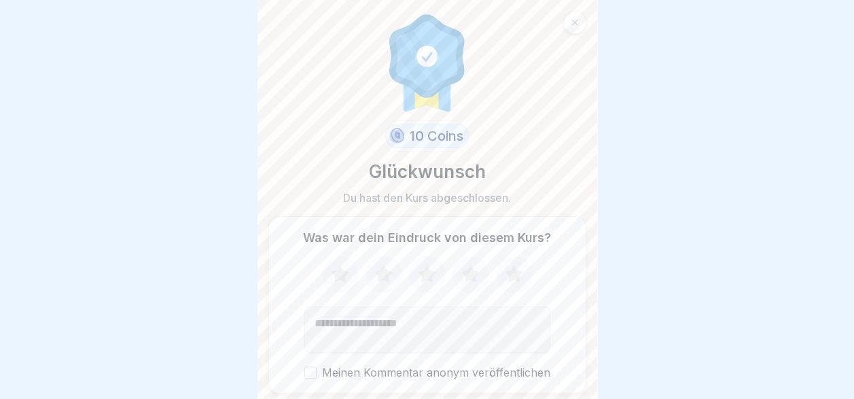
scroll to position [43, 0]
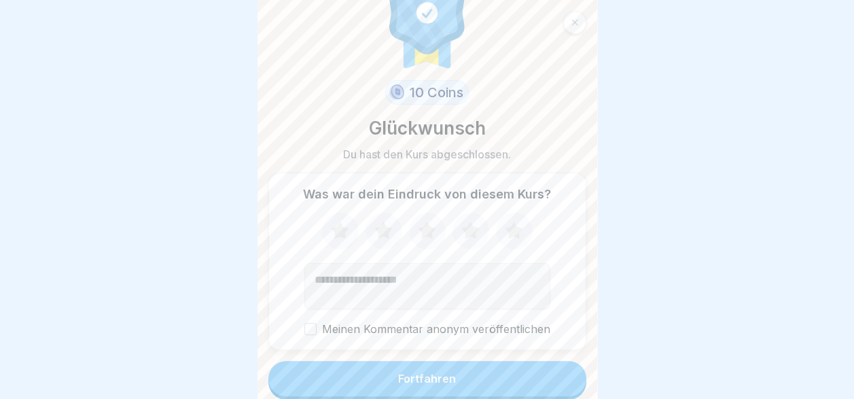
click at [506, 230] on icon at bounding box center [514, 230] width 18 height 17
click at [495, 382] on button "Fortfahren" at bounding box center [427, 378] width 318 height 35
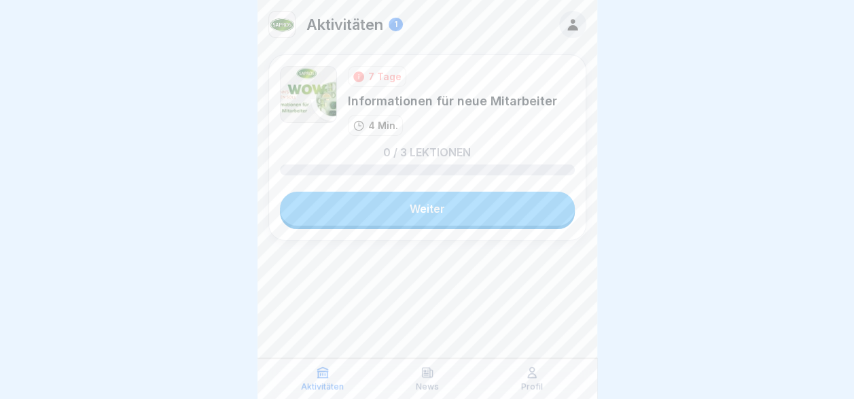
click at [484, 211] on link "Weiter" at bounding box center [427, 209] width 295 height 34
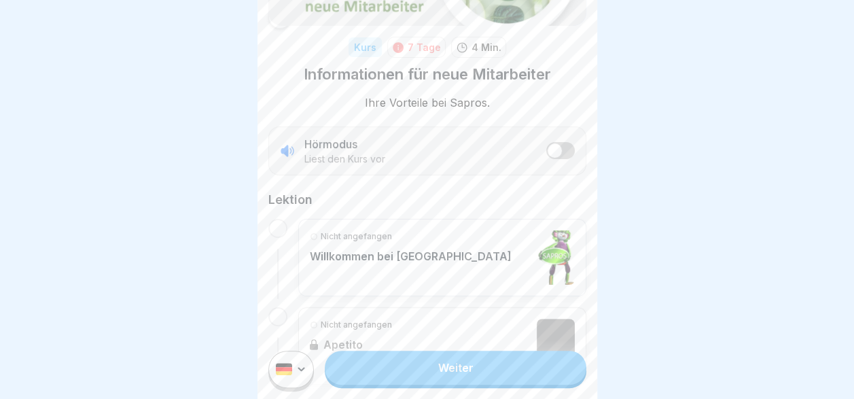
scroll to position [204, 0]
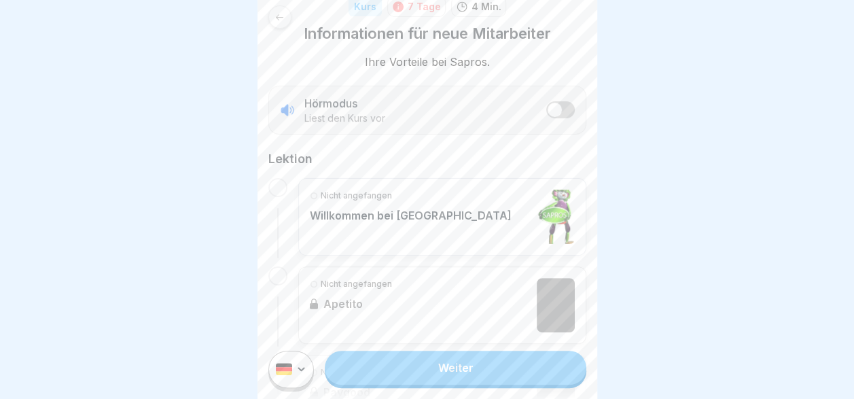
click at [493, 385] on link "Weiter" at bounding box center [455, 368] width 261 height 34
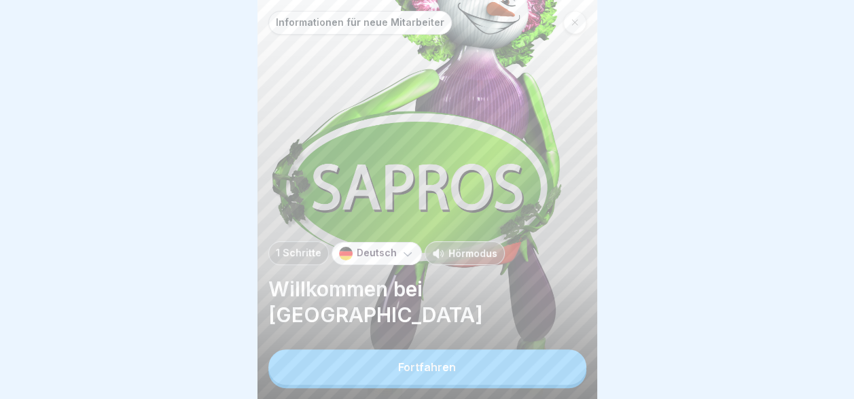
click at [493, 377] on button "Fortfahren" at bounding box center [427, 366] width 318 height 35
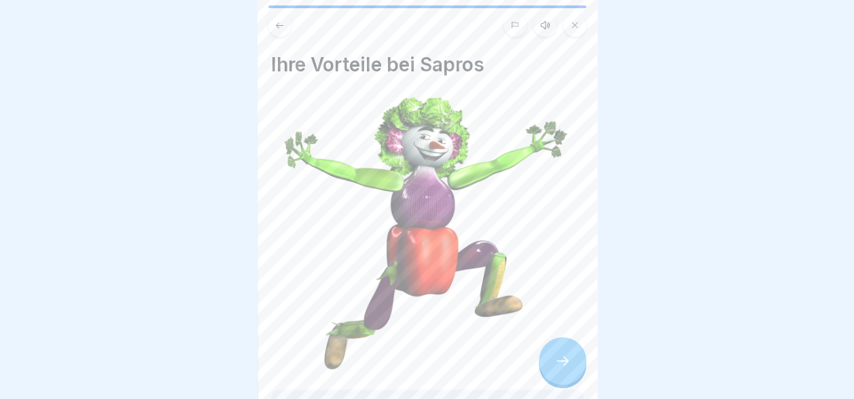
click at [555, 369] on icon at bounding box center [563, 361] width 16 height 16
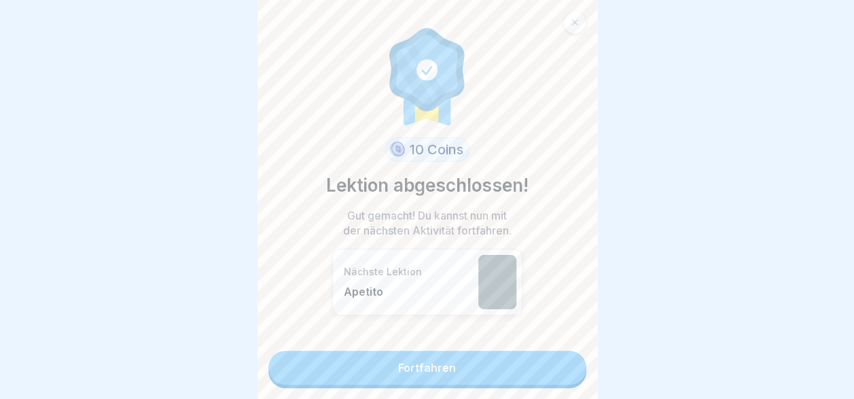
click at [551, 382] on link "Fortfahren" at bounding box center [427, 368] width 318 height 34
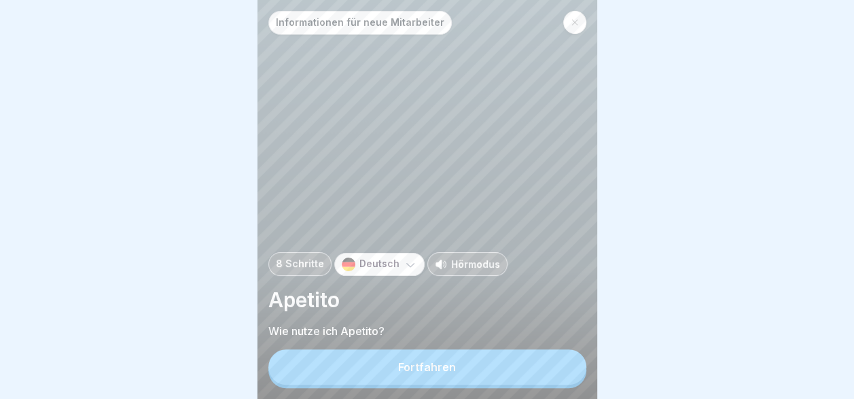
click at [517, 381] on button "Fortfahren" at bounding box center [427, 366] width 318 height 35
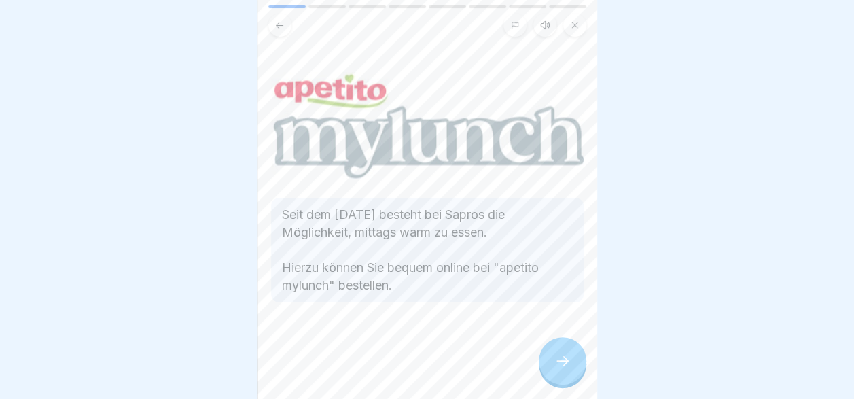
click at [553, 372] on div at bounding box center [563, 361] width 48 height 48
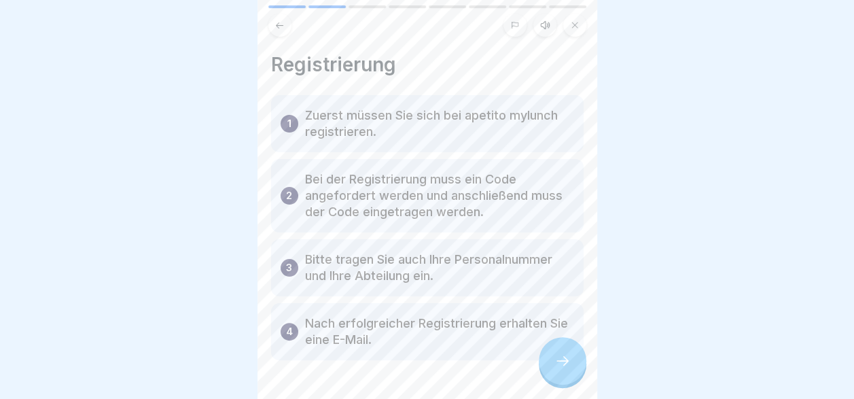
click at [553, 372] on div at bounding box center [563, 361] width 48 height 48
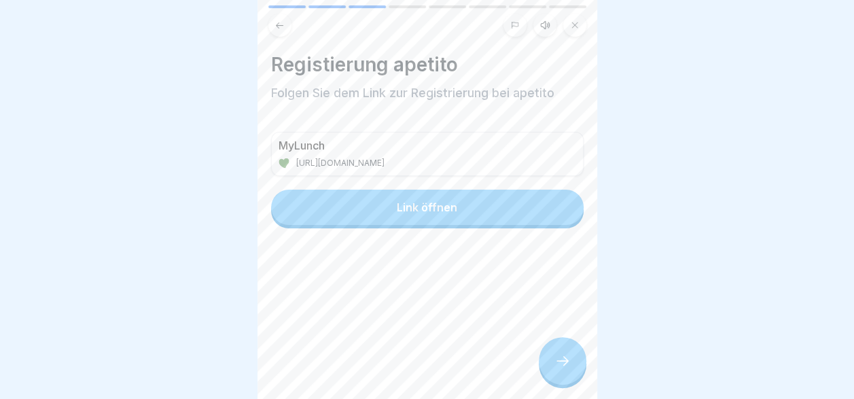
click at [553, 372] on div at bounding box center [563, 361] width 48 height 48
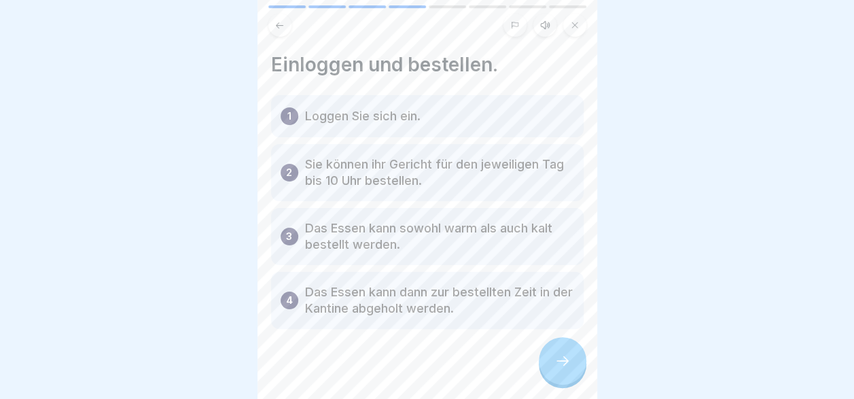
click at [553, 372] on div at bounding box center [563, 361] width 48 height 48
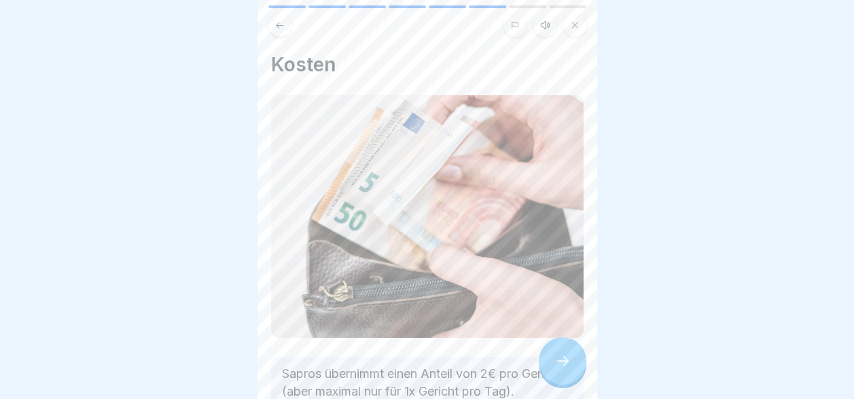
click at [553, 372] on div at bounding box center [563, 361] width 48 height 48
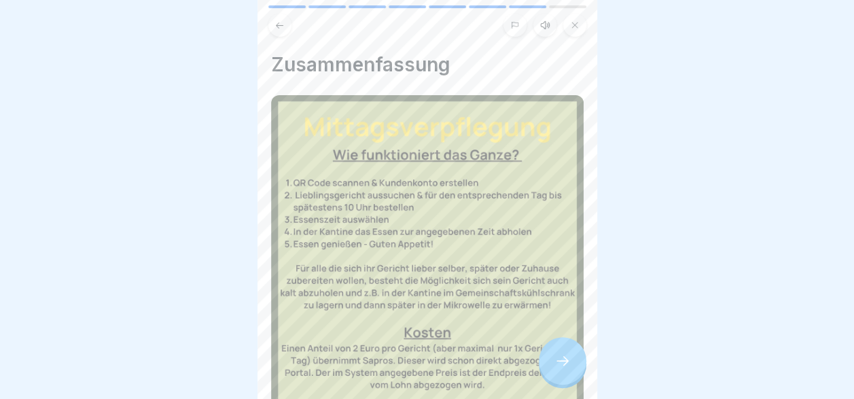
click at [557, 366] on icon at bounding box center [563, 361] width 12 height 10
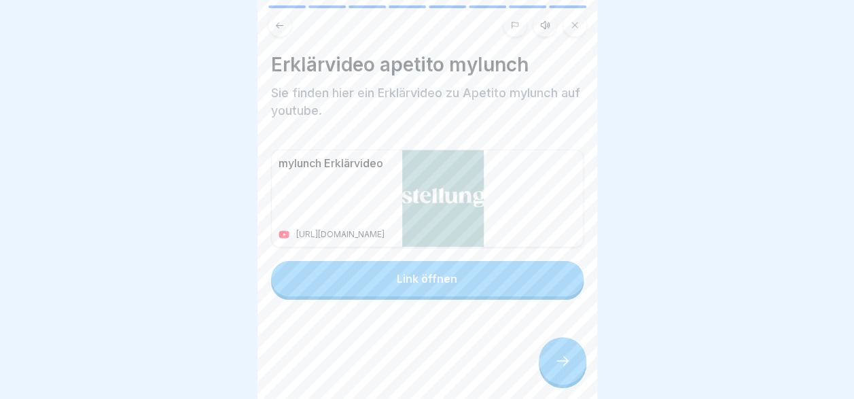
click at [561, 385] on div at bounding box center [563, 361] width 48 height 48
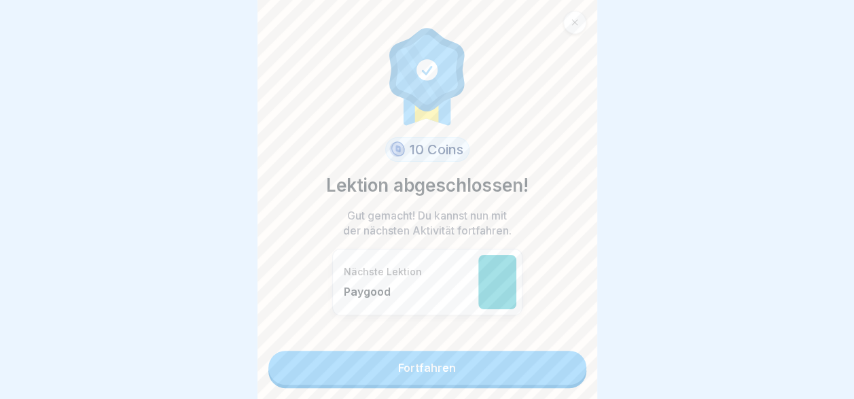
click at [478, 372] on link "Fortfahren" at bounding box center [427, 368] width 318 height 34
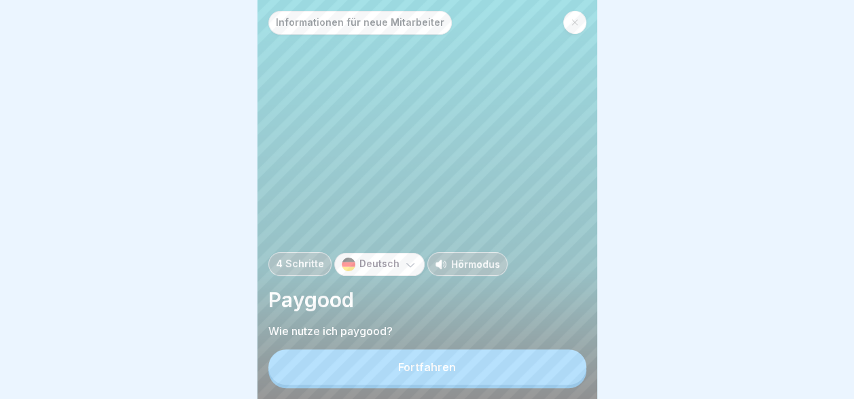
click at [494, 385] on button "Fortfahren" at bounding box center [427, 366] width 318 height 35
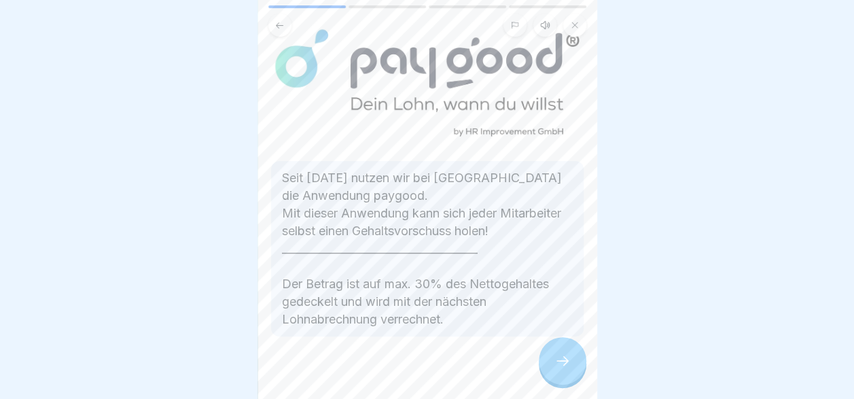
scroll to position [68, 0]
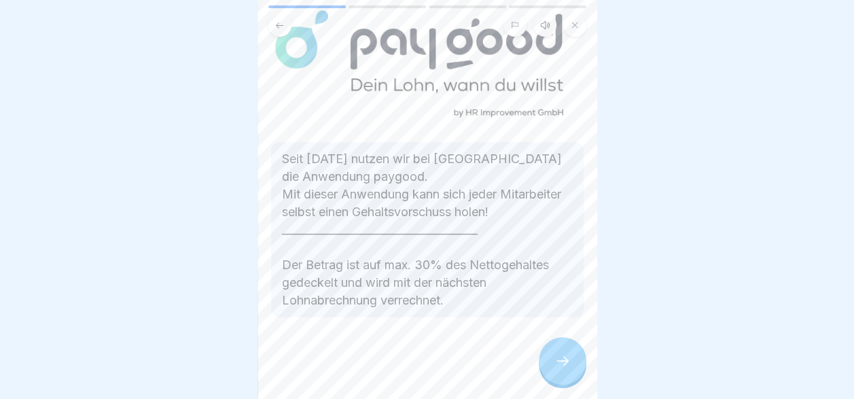
click at [551, 355] on div at bounding box center [563, 361] width 48 height 48
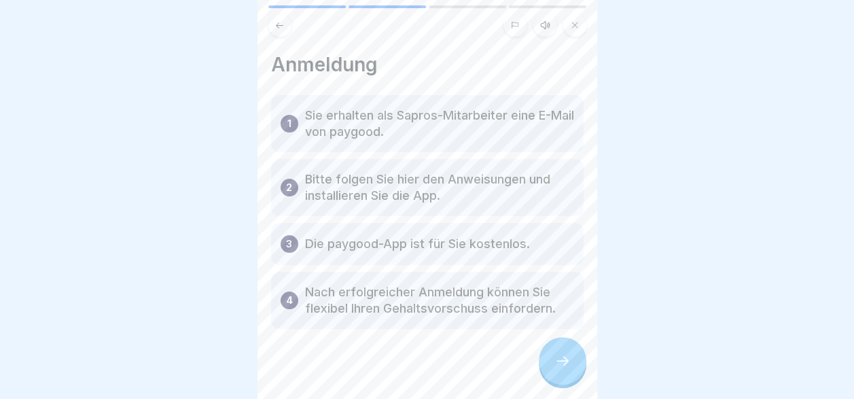
click at [551, 355] on div at bounding box center [563, 361] width 48 height 48
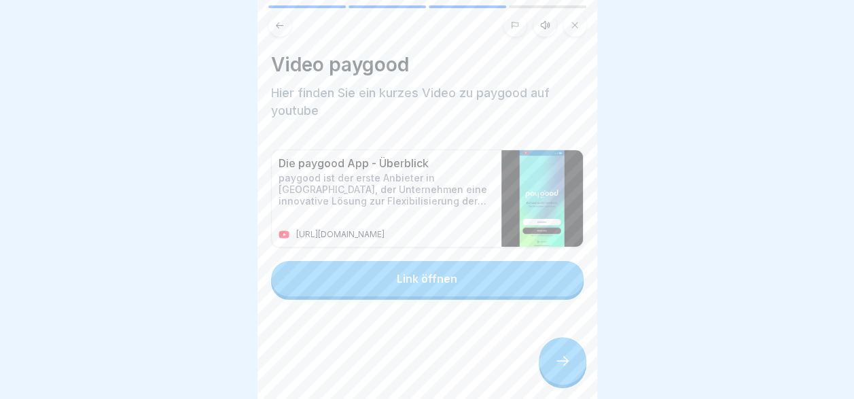
click at [555, 362] on div at bounding box center [563, 361] width 48 height 48
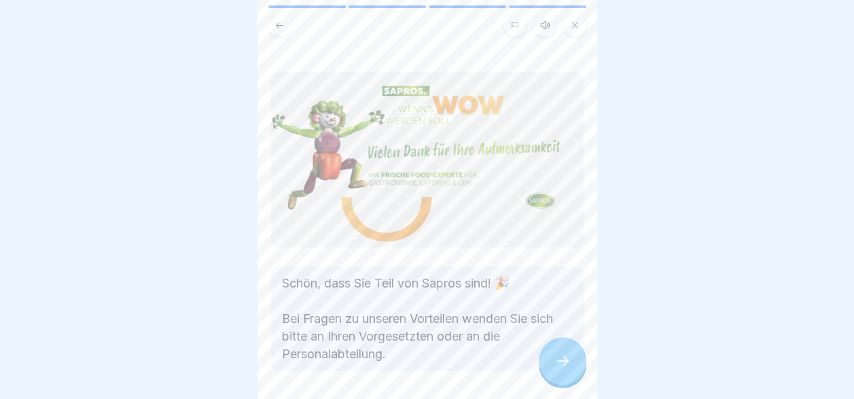
click at [555, 362] on div at bounding box center [563, 361] width 48 height 48
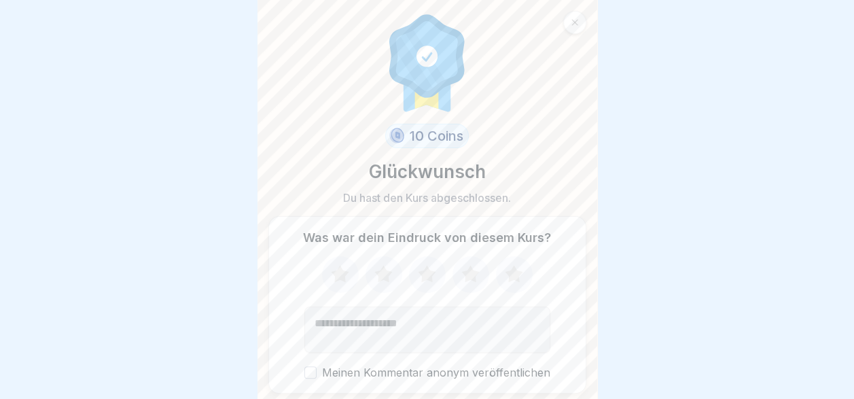
click at [514, 275] on icon at bounding box center [514, 273] width 18 height 17
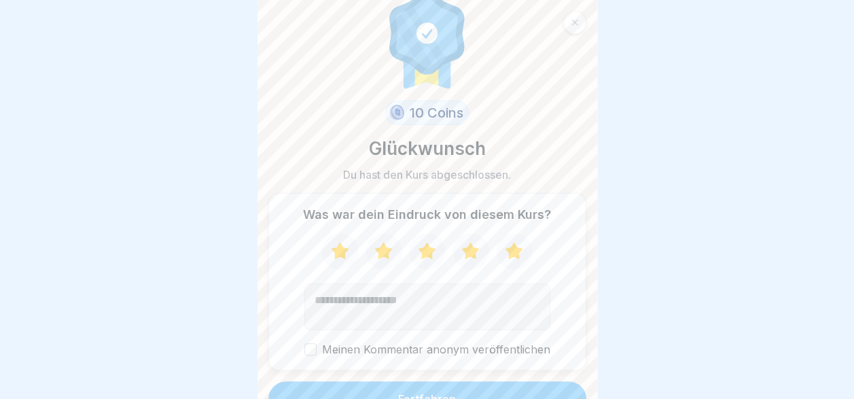
scroll to position [43, 0]
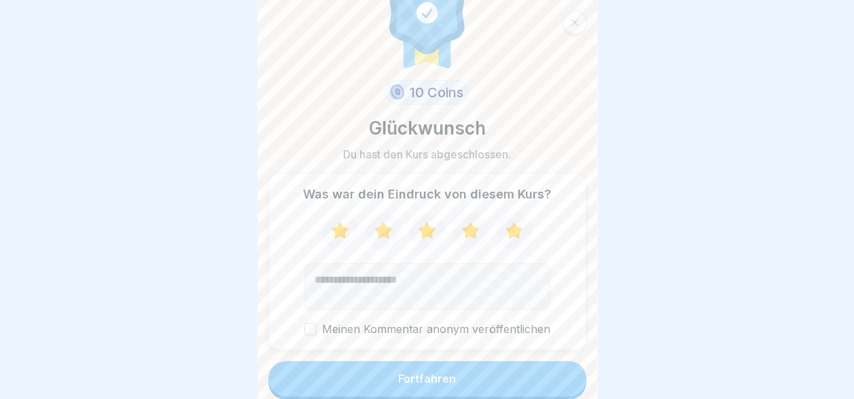
click at [447, 379] on div "Fortfahren" at bounding box center [427, 378] width 58 height 12
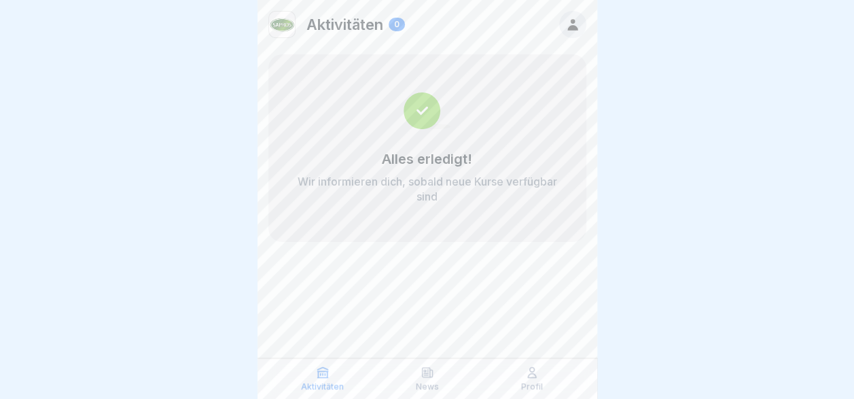
scroll to position [10, 0]
